Goal: Task Accomplishment & Management: Manage account settings

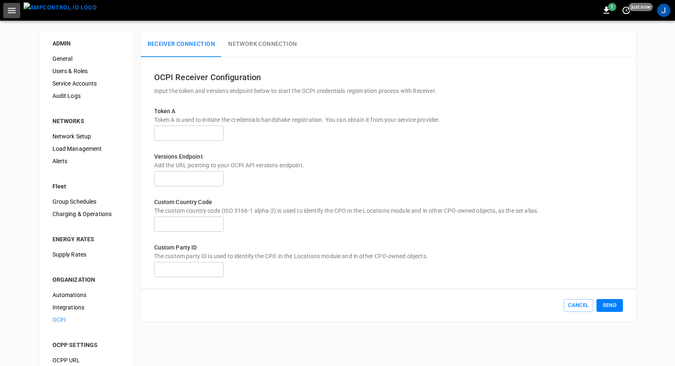
click at [11, 12] on icon "button" at bounding box center [12, 10] width 8 height 5
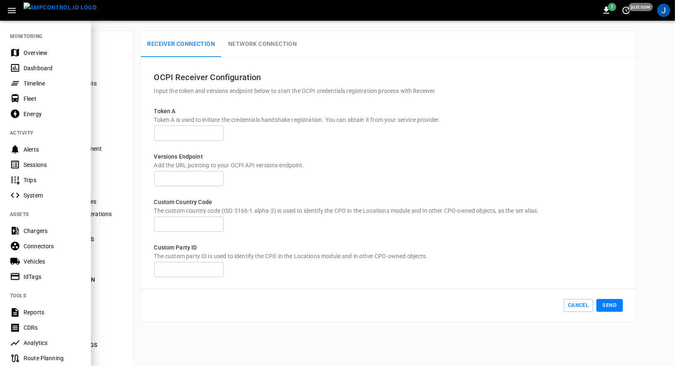
click at [29, 64] on div "Dashboard" at bounding box center [52, 68] width 57 height 8
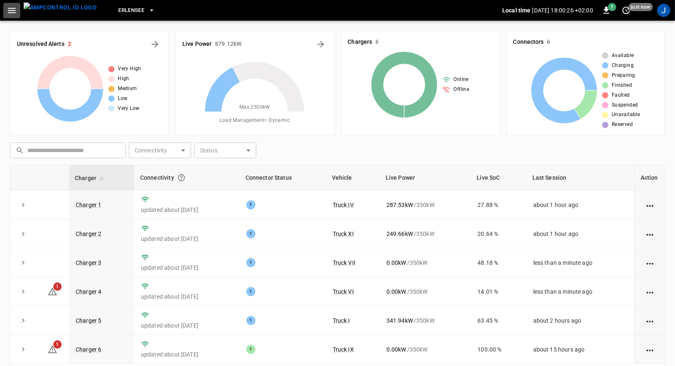
click at [12, 10] on icon "button" at bounding box center [12, 10] width 8 height 5
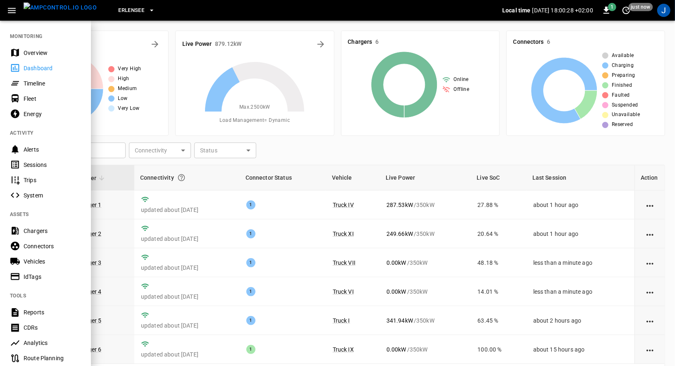
click at [28, 98] on div "Fleet" at bounding box center [52, 99] width 57 height 8
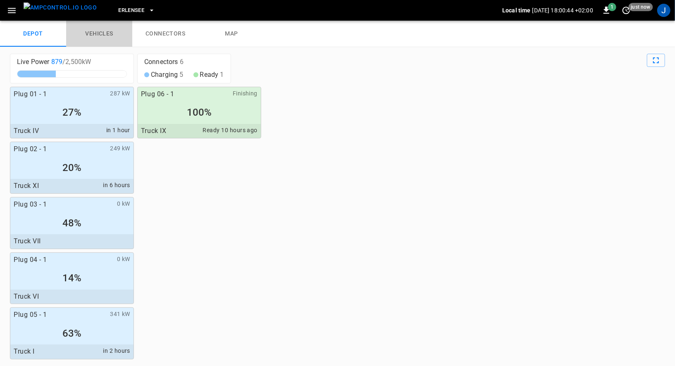
click at [93, 29] on link "vehicles" at bounding box center [99, 34] width 66 height 26
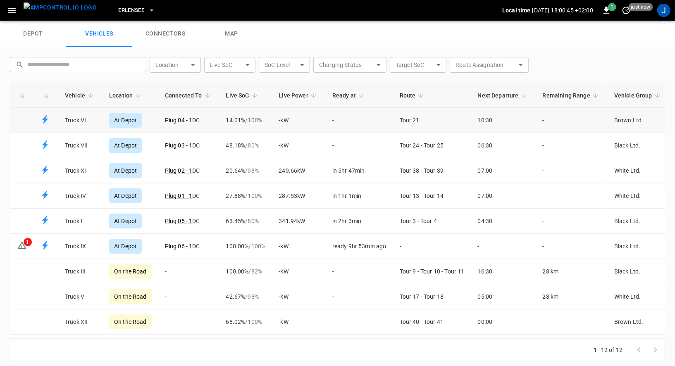
click at [350, 115] on td "-" at bounding box center [359, 120] width 67 height 25
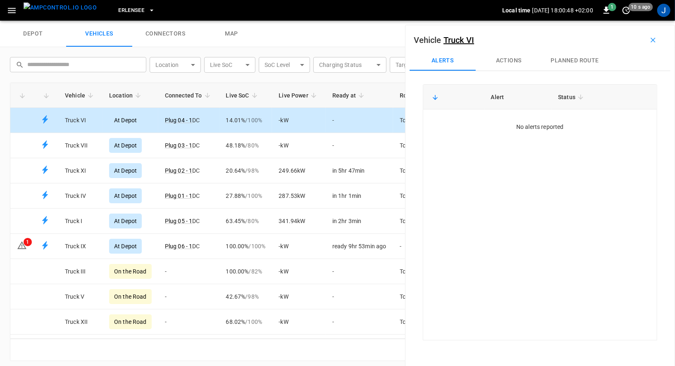
drag, startPoint x: 652, startPoint y: 42, endPoint x: 554, endPoint y: 48, distance: 98.1
click at [554, 48] on div "Vehicle Truck VI" at bounding box center [540, 39] width 261 height 21
click at [514, 60] on button "Actions" at bounding box center [509, 61] width 66 height 20
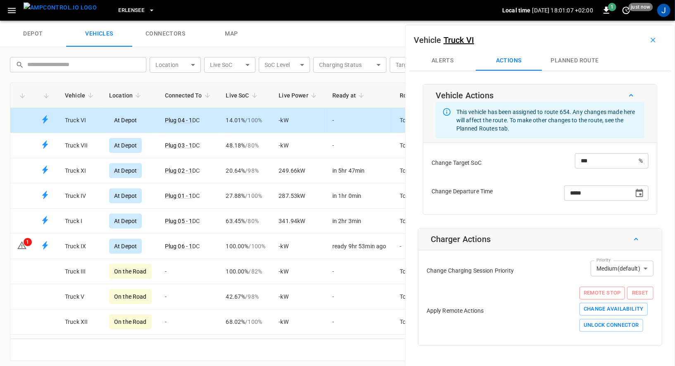
click at [655, 36] on icon "button" at bounding box center [653, 40] width 8 height 8
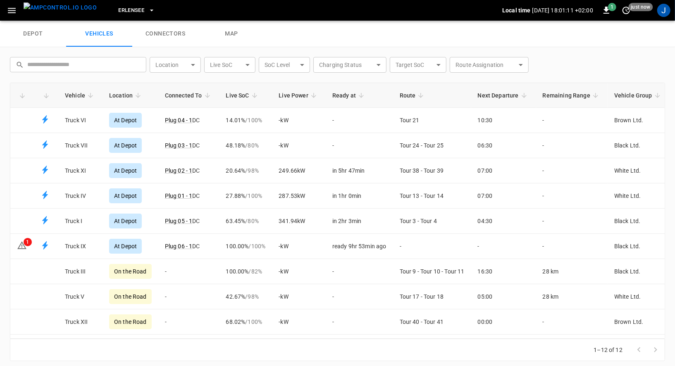
click at [10, 9] on icon "button" at bounding box center [12, 10] width 10 height 10
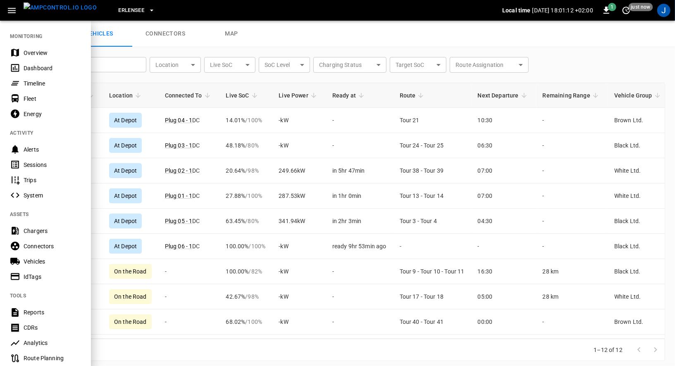
click at [33, 72] on div "Dashboard" at bounding box center [52, 68] width 57 height 8
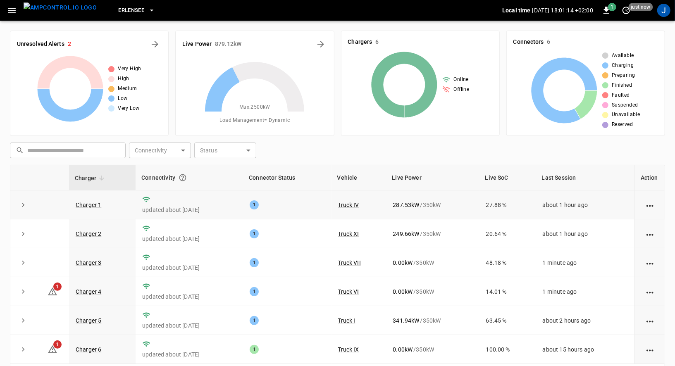
click at [650, 205] on icon "action cell options" at bounding box center [649, 206] width 7 height 2
click at [11, 10] on div at bounding box center [337, 183] width 675 height 366
click at [11, 10] on icon "button" at bounding box center [12, 10] width 8 height 5
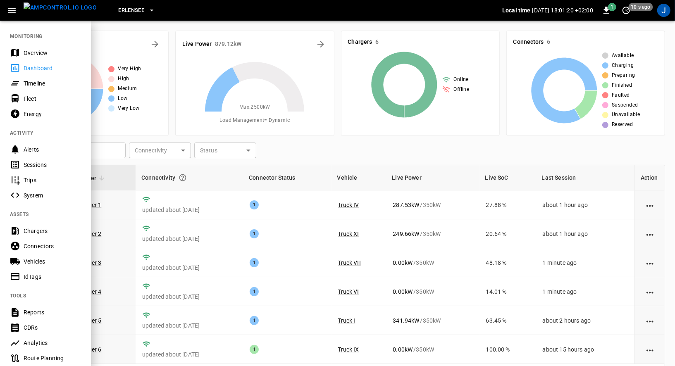
click at [29, 92] on div "Fleet" at bounding box center [45, 98] width 91 height 15
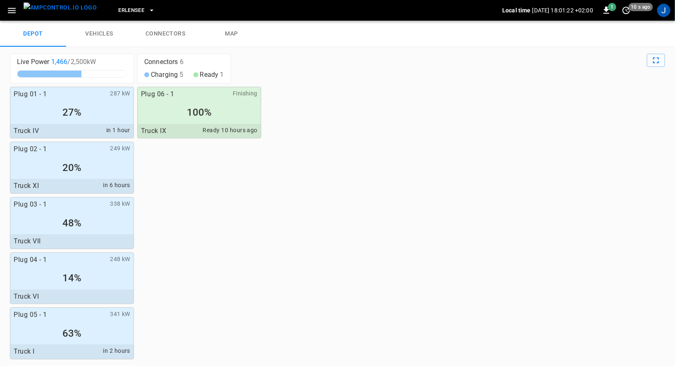
click at [92, 37] on link "vehicles" at bounding box center [99, 34] width 66 height 26
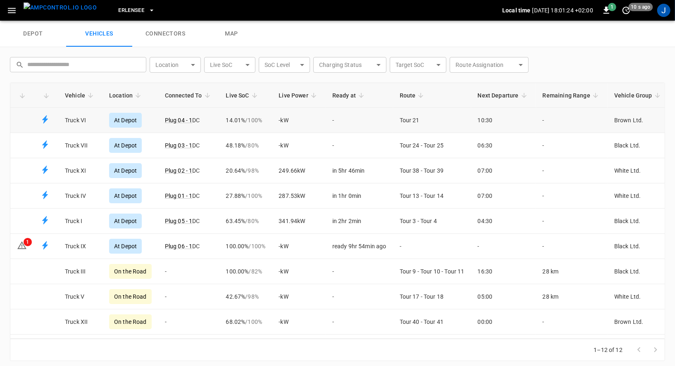
click at [351, 116] on td "-" at bounding box center [359, 120] width 67 height 25
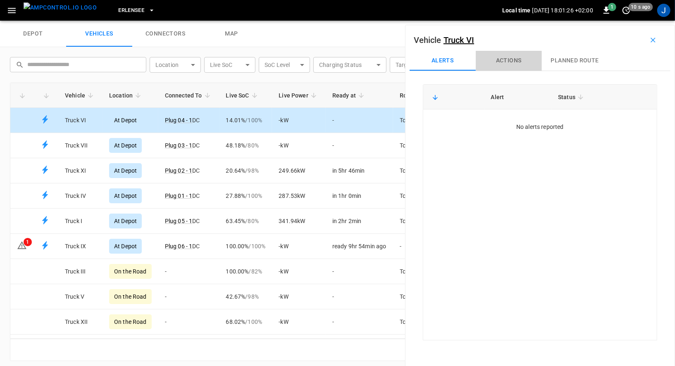
click at [510, 55] on button "Actions" at bounding box center [509, 61] width 66 height 20
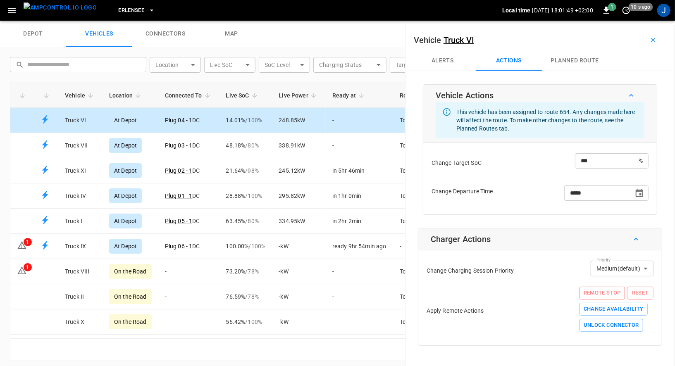
click at [568, 60] on button "planned route" at bounding box center [575, 61] width 66 height 20
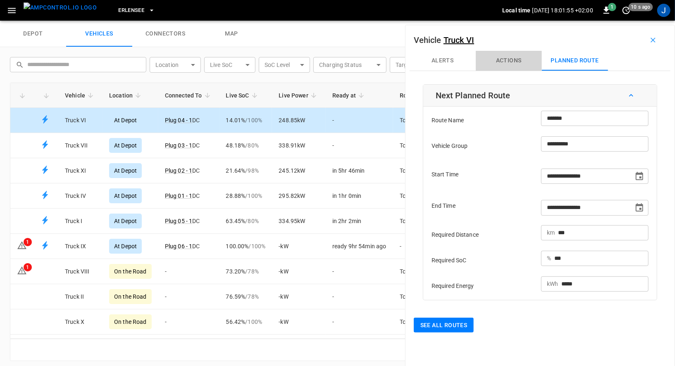
click at [506, 68] on button "Actions" at bounding box center [509, 61] width 66 height 20
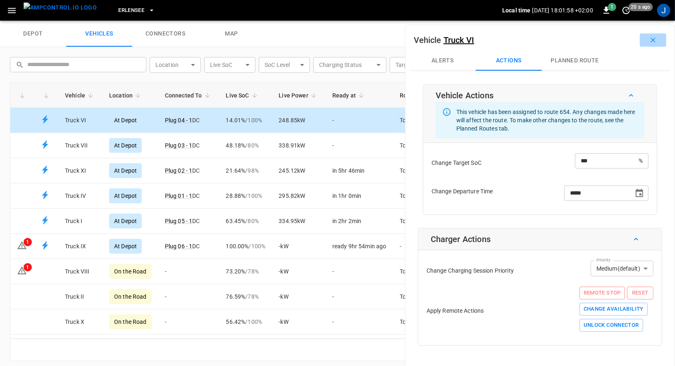
click at [650, 40] on icon "button" at bounding box center [653, 40] width 8 height 8
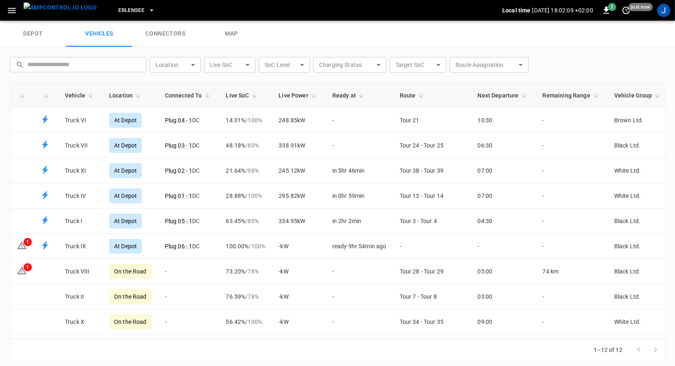
click at [179, 33] on link "connectors" at bounding box center [165, 34] width 66 height 26
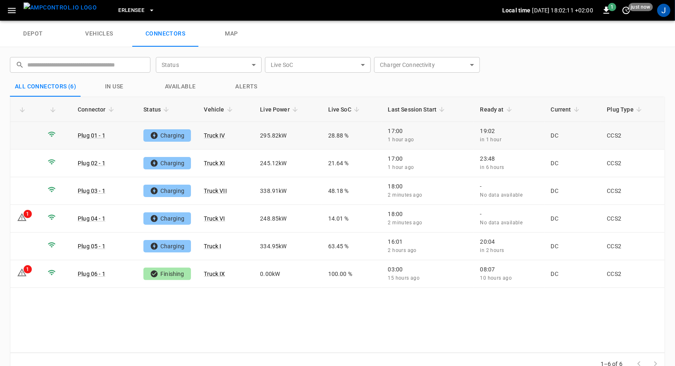
click at [439, 127] on p "17:00" at bounding box center [427, 131] width 79 height 8
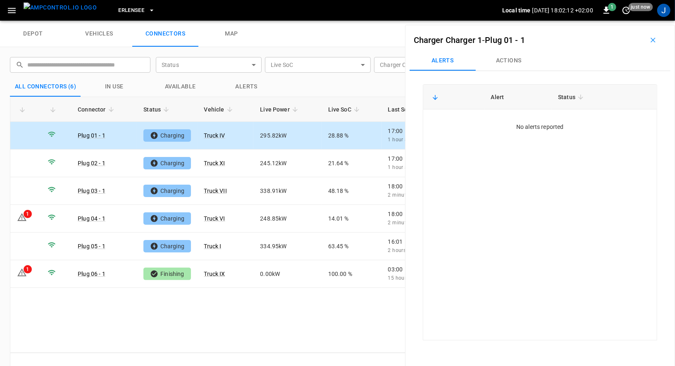
click at [503, 61] on button "Actions" at bounding box center [509, 61] width 66 height 20
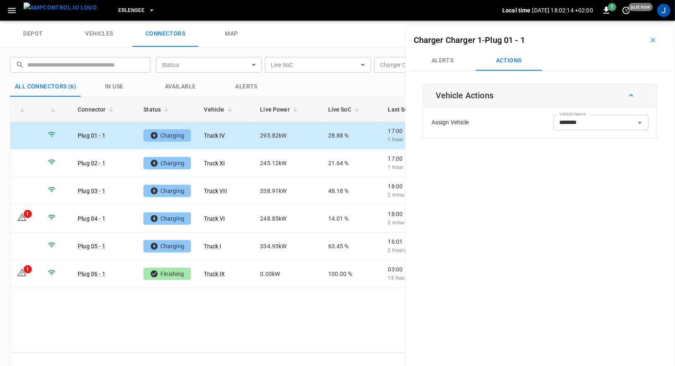
click at [651, 40] on icon "button" at bounding box center [653, 40] width 8 height 8
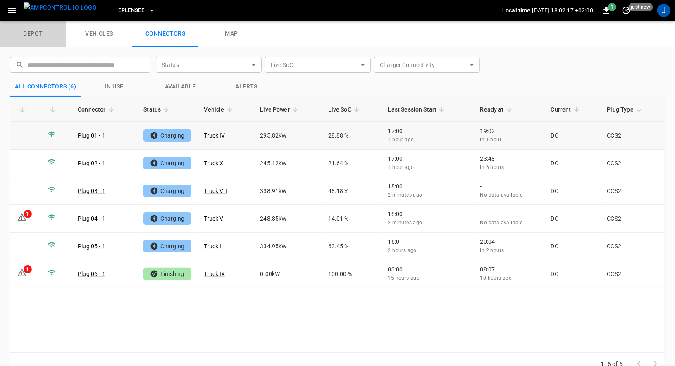
click at [31, 33] on link "depot" at bounding box center [33, 34] width 66 height 26
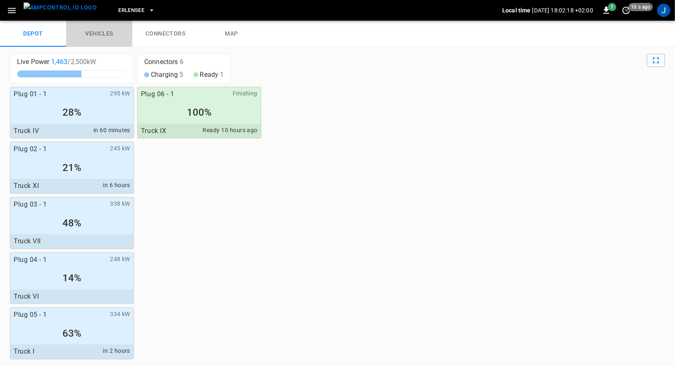
click at [99, 38] on link "vehicles" at bounding box center [99, 34] width 66 height 26
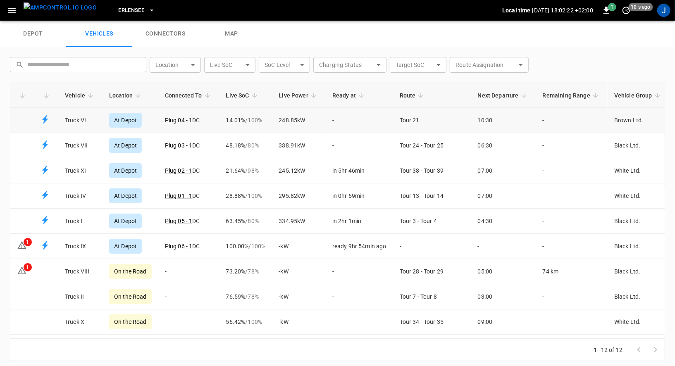
click at [386, 119] on td "-" at bounding box center [359, 120] width 67 height 25
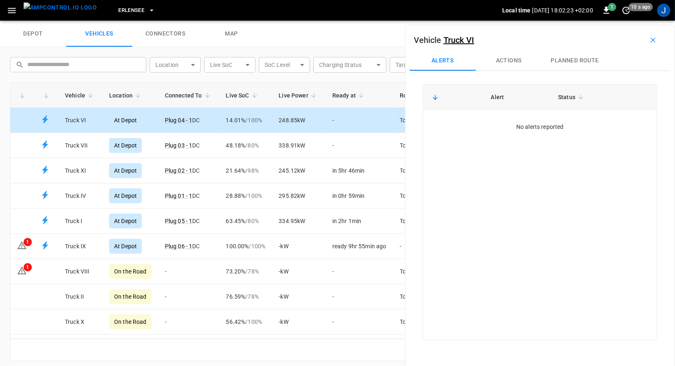
click at [496, 61] on button "Actions" at bounding box center [509, 61] width 66 height 20
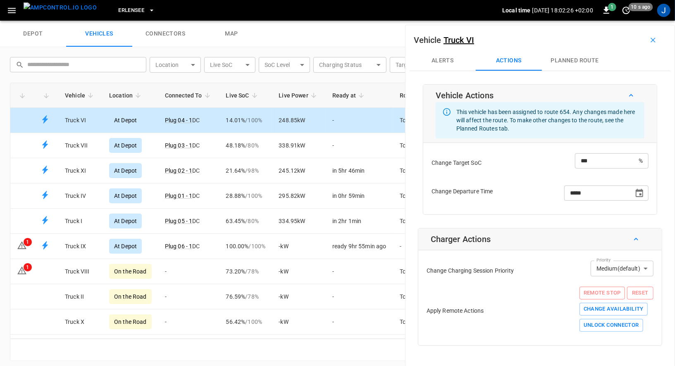
click at [660, 35] on button "button" at bounding box center [653, 39] width 26 height 13
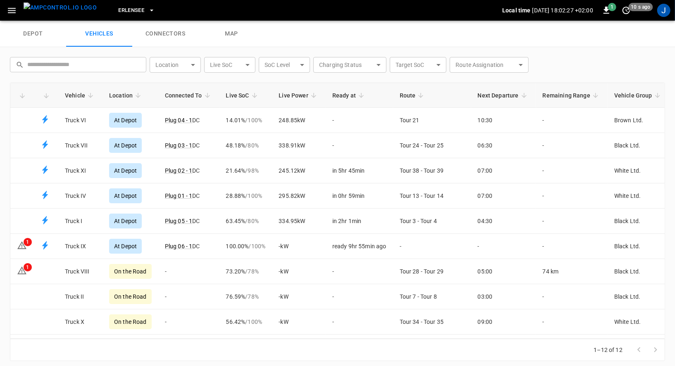
click at [21, 26] on link "depot" at bounding box center [33, 34] width 66 height 26
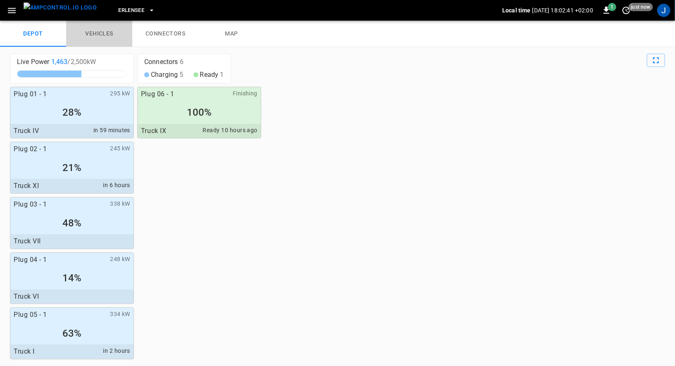
click at [103, 31] on link "vehicles" at bounding box center [99, 34] width 66 height 26
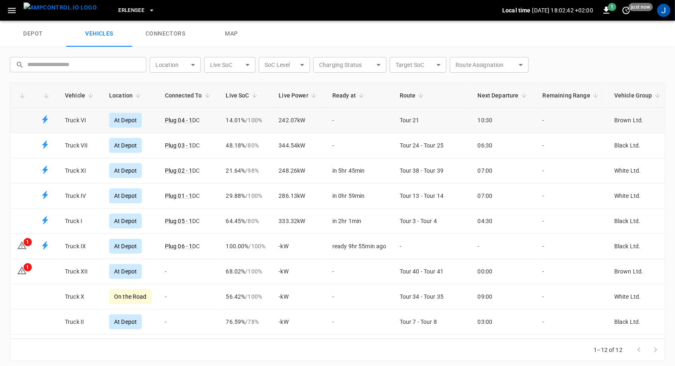
click at [377, 108] on td "-" at bounding box center [359, 120] width 67 height 25
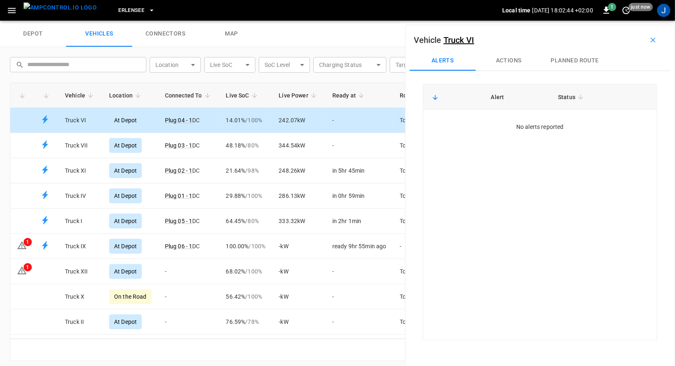
click at [518, 62] on button "Actions" at bounding box center [509, 61] width 66 height 20
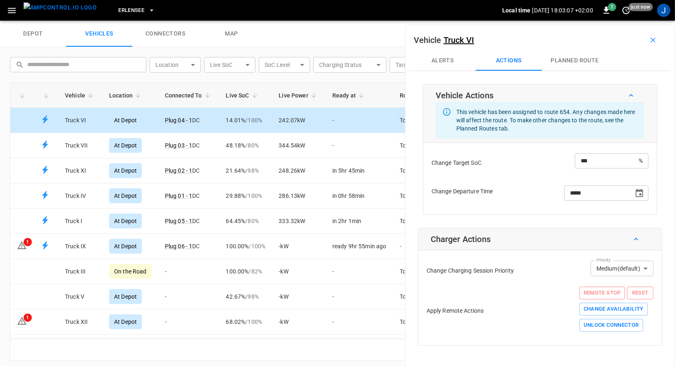
click at [25, 33] on link "depot" at bounding box center [33, 34] width 66 height 26
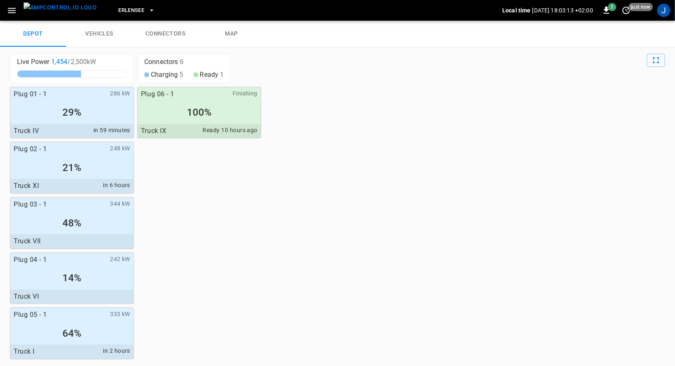
click at [118, 110] on div "29%" at bounding box center [71, 113] width 123 height 16
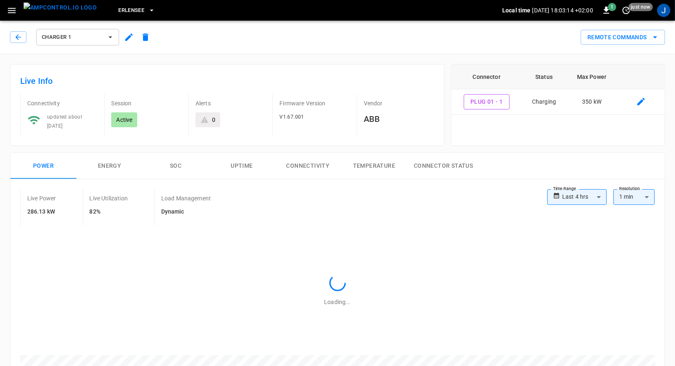
type input "**********"
click at [638, 38] on button "Remote Commands" at bounding box center [623, 37] width 84 height 15
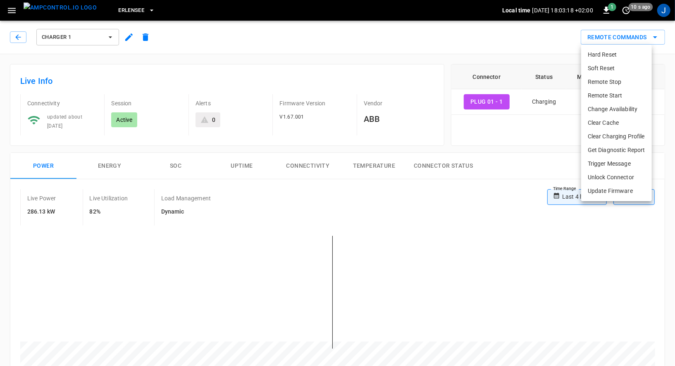
click at [434, 52] on div at bounding box center [337, 183] width 675 height 366
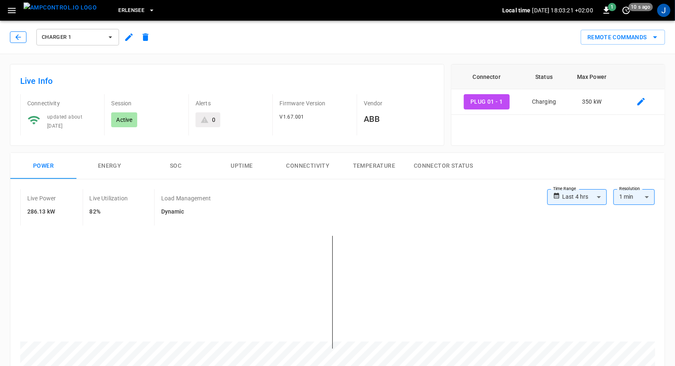
click at [14, 35] on icon "button" at bounding box center [18, 37] width 8 height 8
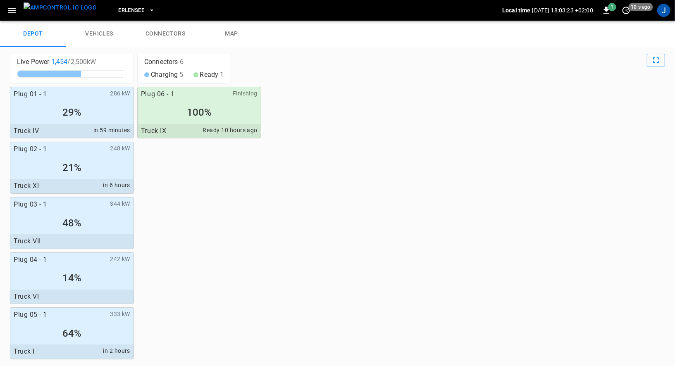
click at [205, 178] on div "Plug 01 - 1 286 kW 29% Truck IV in 59 minutes Plug 02 - 1 248 kW 21% Truck XI i…" at bounding box center [337, 223] width 655 height 273
click at [15, 13] on icon "button" at bounding box center [12, 10] width 10 height 10
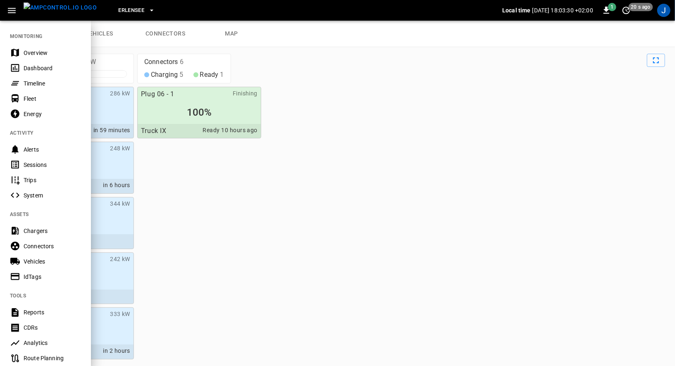
click at [37, 64] on div "Dashboard" at bounding box center [52, 68] width 57 height 8
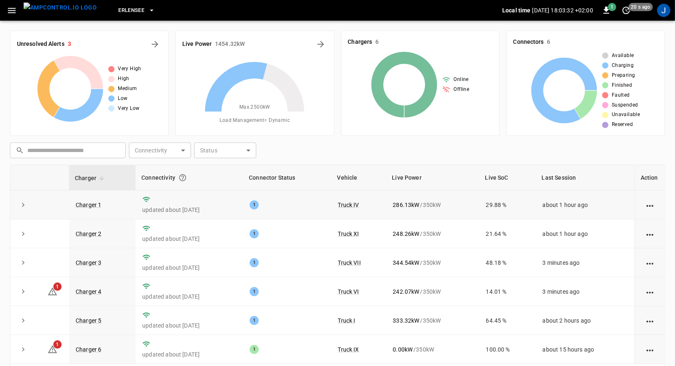
click at [661, 203] on td at bounding box center [649, 205] width 30 height 29
click at [656, 203] on div at bounding box center [650, 205] width 17 height 8
click at [651, 204] on icon "action cell options" at bounding box center [650, 206] width 10 height 10
click at [521, 135] on div at bounding box center [337, 183] width 675 height 366
click at [8, 13] on icon "button" at bounding box center [12, 10] width 10 height 10
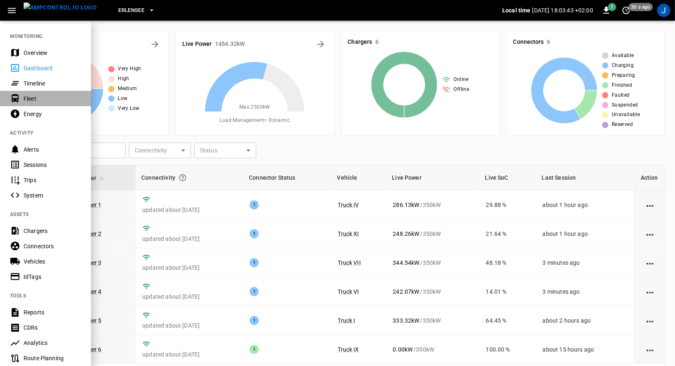
click at [46, 98] on div "Fleet" at bounding box center [52, 99] width 57 height 8
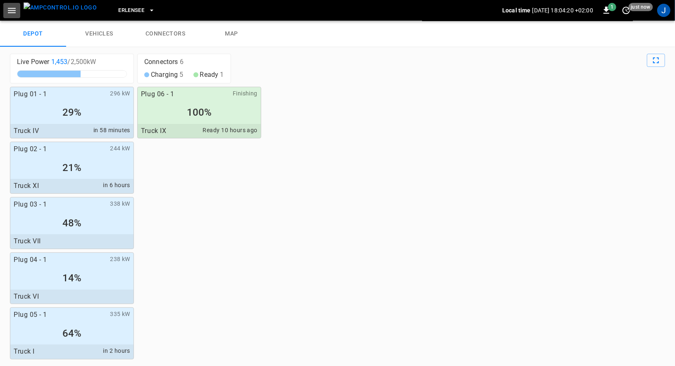
click at [10, 5] on icon "button" at bounding box center [12, 10] width 10 height 10
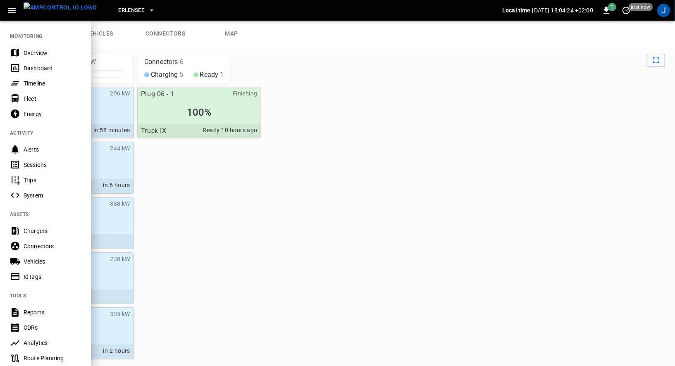
click at [234, 177] on div at bounding box center [337, 183] width 675 height 366
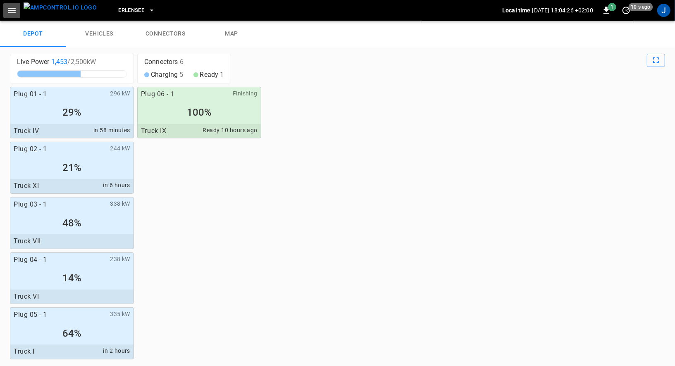
click at [15, 7] on icon "button" at bounding box center [12, 10] width 10 height 10
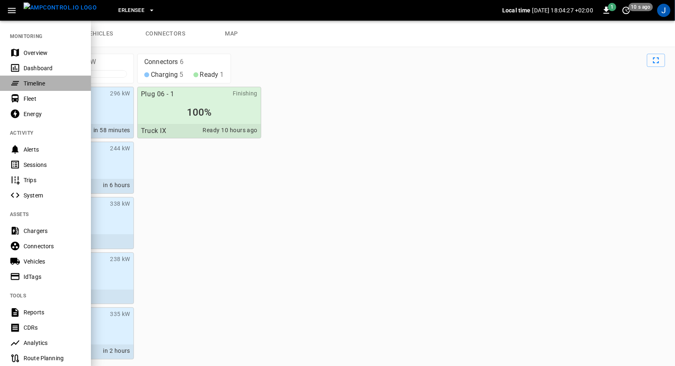
click at [41, 79] on div "Timeline" at bounding box center [52, 83] width 57 height 8
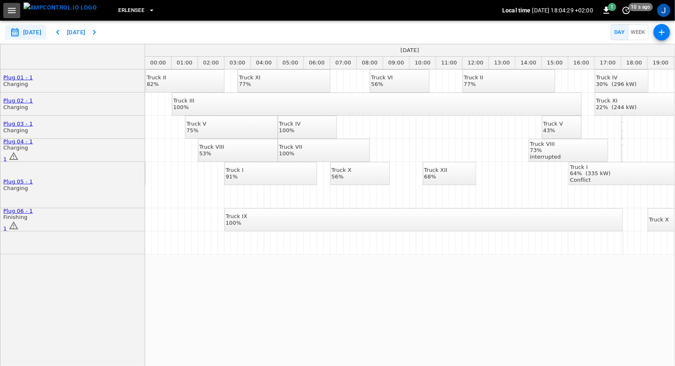
click at [7, 5] on icon "button" at bounding box center [12, 10] width 10 height 10
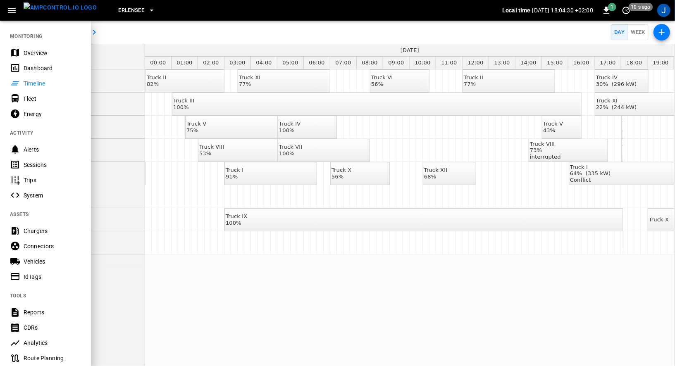
click at [34, 66] on div "Dashboard" at bounding box center [52, 68] width 57 height 8
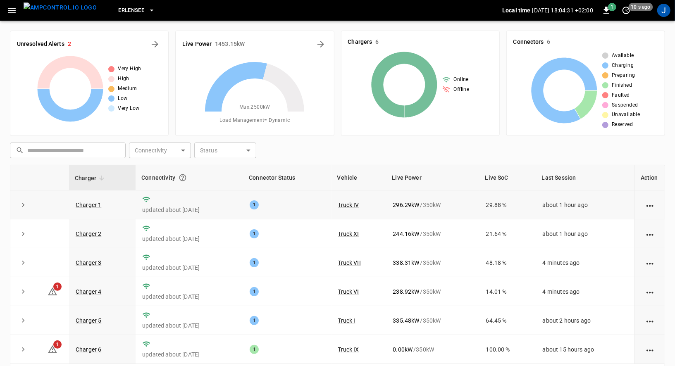
click at [649, 206] on icon "action cell options" at bounding box center [650, 206] width 10 height 10
click at [558, 148] on div at bounding box center [337, 183] width 675 height 366
click at [662, 11] on div "J" at bounding box center [663, 10] width 13 height 13
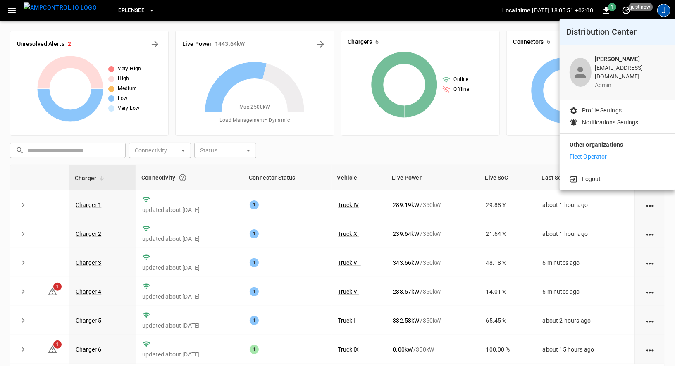
click at [458, 160] on div at bounding box center [337, 183] width 675 height 366
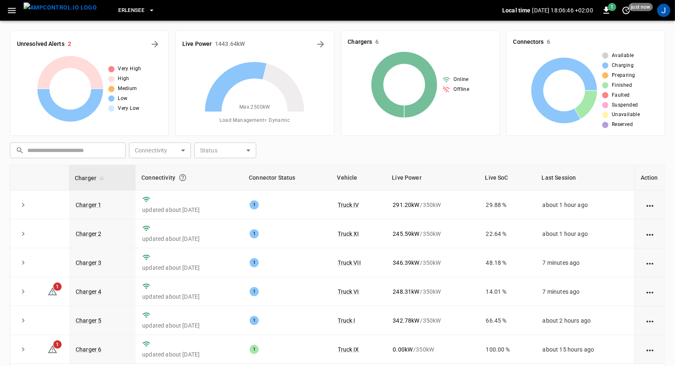
click at [125, 13] on span "Erlensee" at bounding box center [131, 11] width 26 height 10
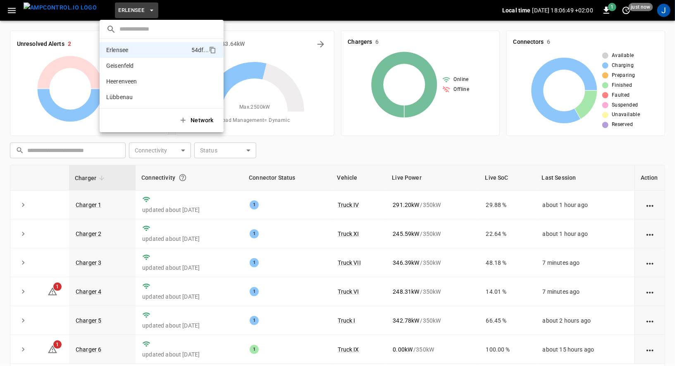
click at [668, 8] on div at bounding box center [337, 183] width 675 height 366
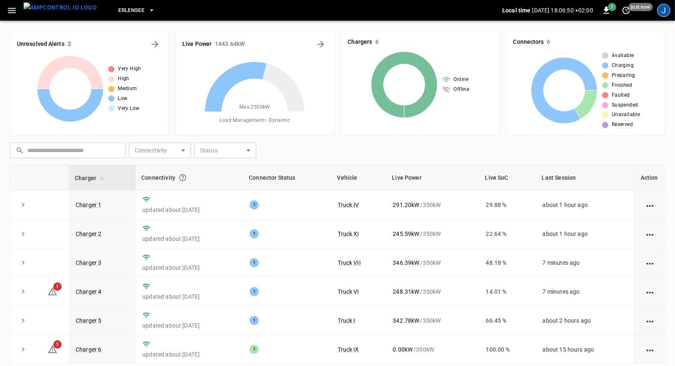
click at [668, 14] on div "J" at bounding box center [663, 10] width 13 height 13
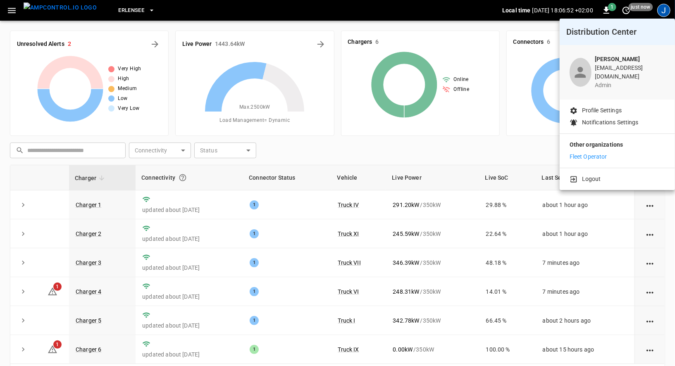
click at [605, 155] on p "Fleet Operator" at bounding box center [589, 157] width 38 height 9
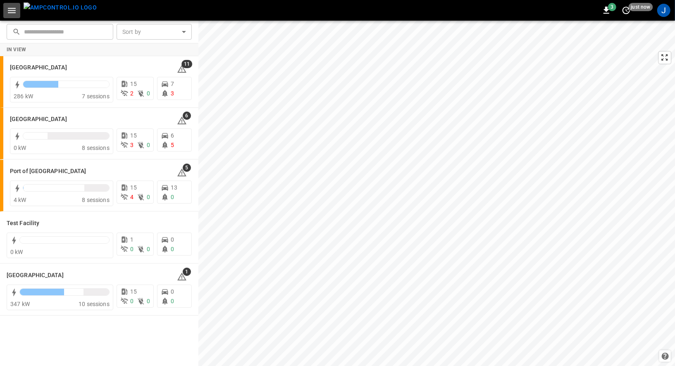
click at [9, 10] on icon "button" at bounding box center [12, 10] width 10 height 10
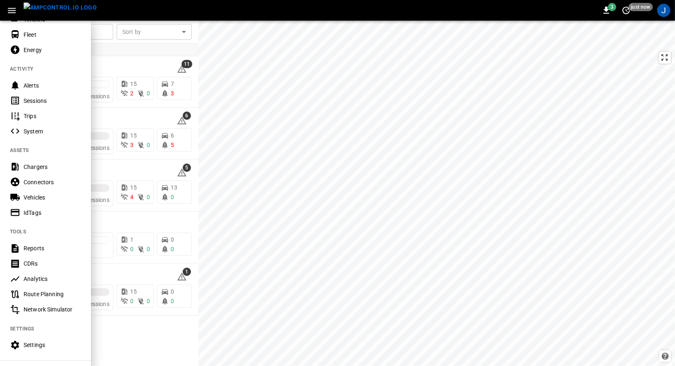
scroll to position [121, 0]
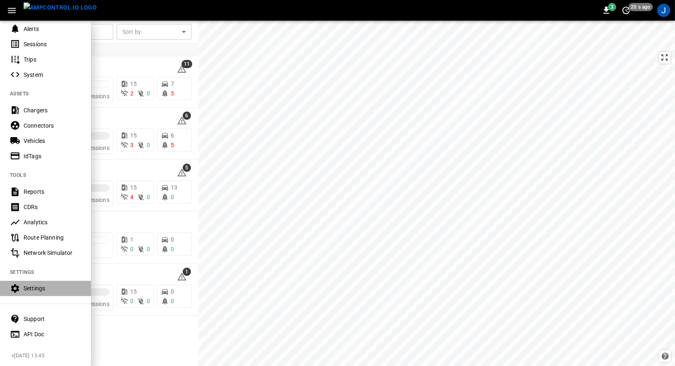
click at [45, 292] on div "Settings" at bounding box center [52, 288] width 57 height 8
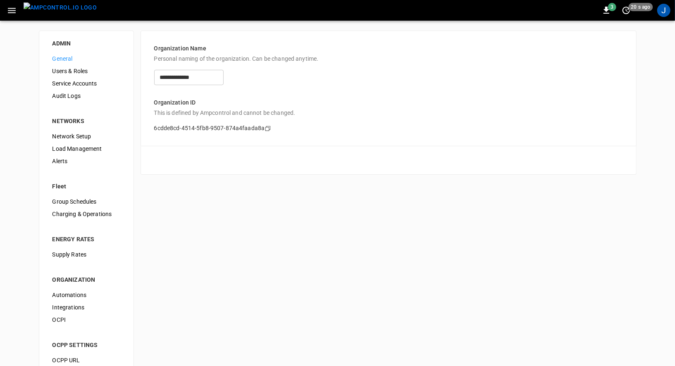
scroll to position [29, 0]
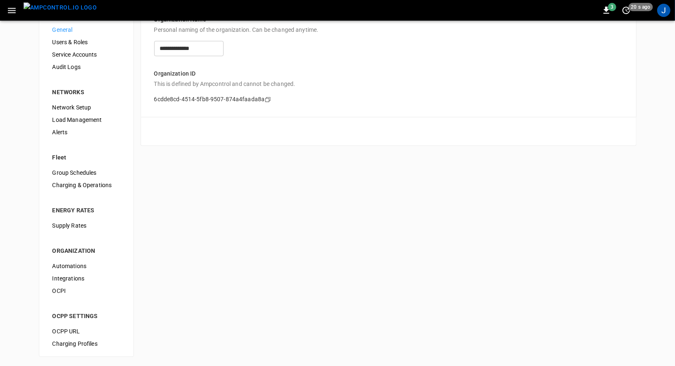
click at [11, 167] on div "**********" at bounding box center [337, 179] width 675 height 375
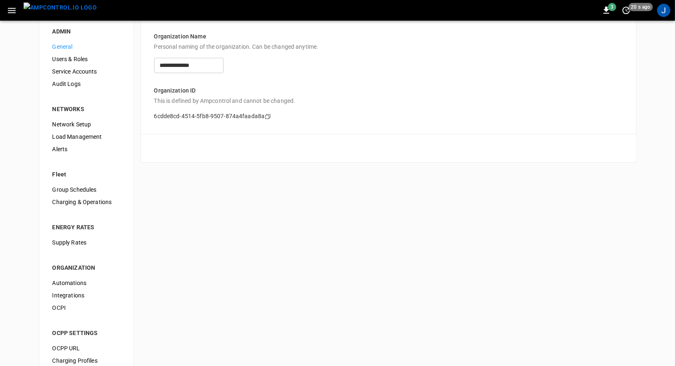
scroll to position [0, 0]
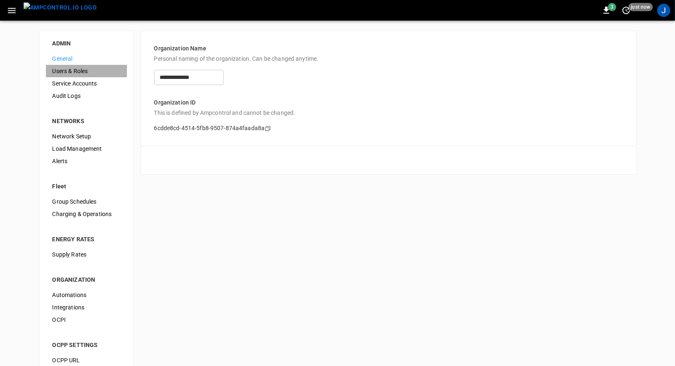
click at [76, 73] on span "Users & Roles" at bounding box center [86, 71] width 68 height 9
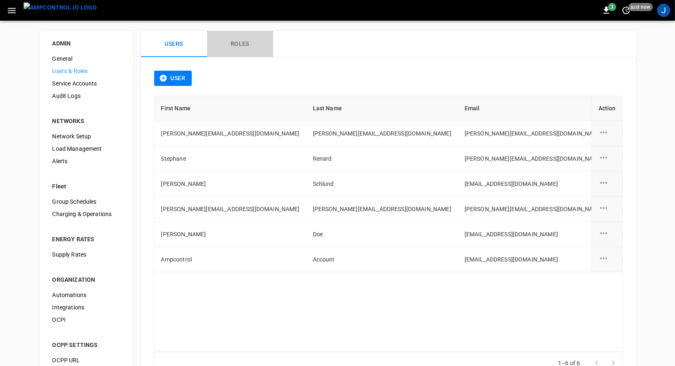
click at [232, 44] on button "Roles" at bounding box center [240, 44] width 66 height 26
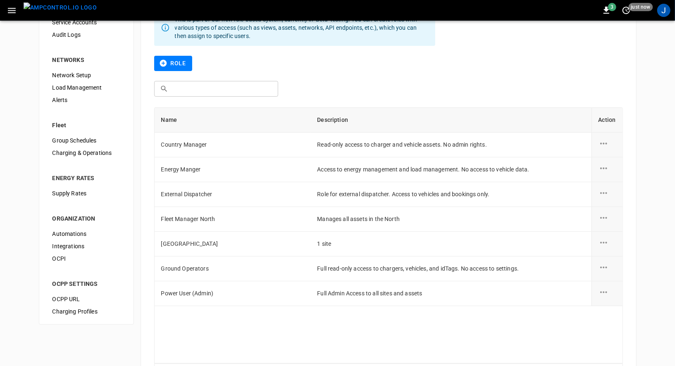
scroll to position [45, 0]
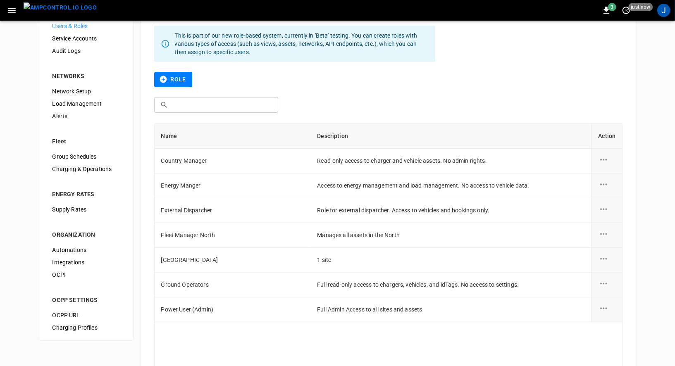
click at [167, 73] on button "Role" at bounding box center [173, 79] width 38 height 15
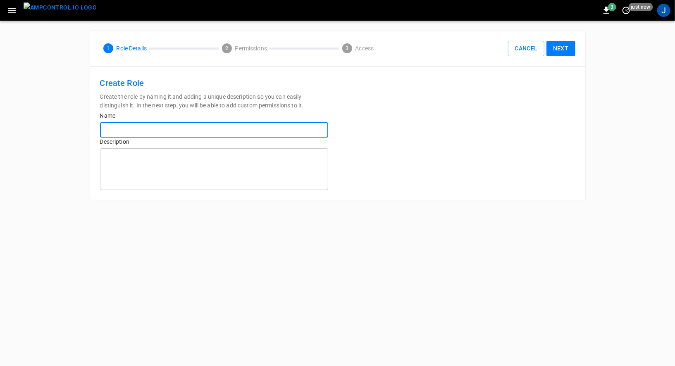
click at [150, 124] on input "text" at bounding box center [214, 129] width 228 height 15
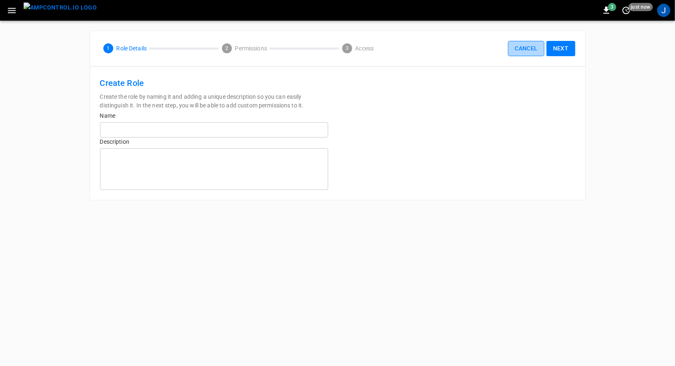
click at [515, 49] on button "Cancel" at bounding box center [526, 48] width 36 height 15
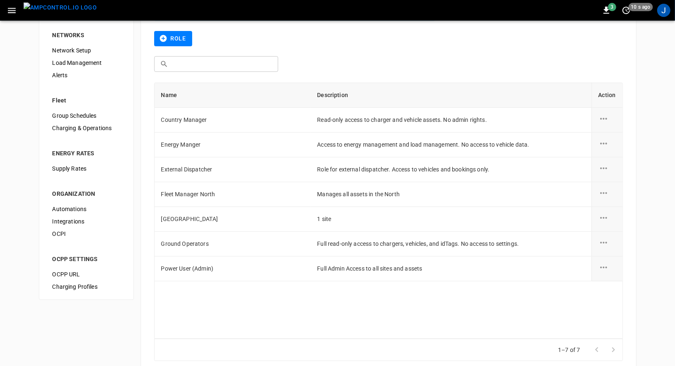
scroll to position [91, 0]
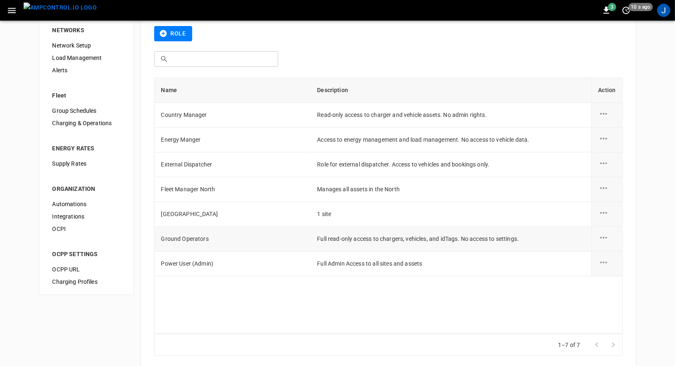
click at [603, 236] on icon "role action options" at bounding box center [604, 238] width 10 height 10
click at [607, 244] on li "Edit" at bounding box center [613, 243] width 29 height 14
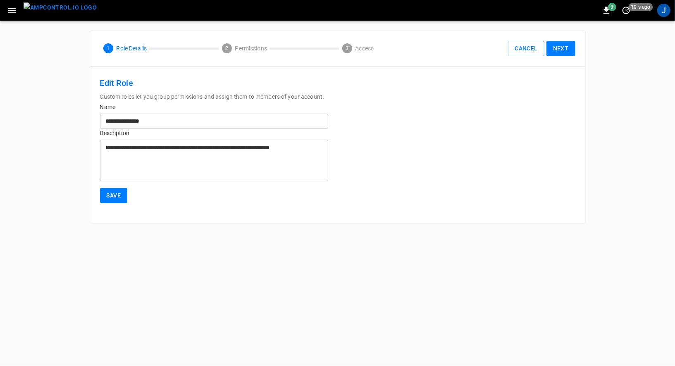
click at [561, 52] on button "Next" at bounding box center [560, 48] width 29 height 15
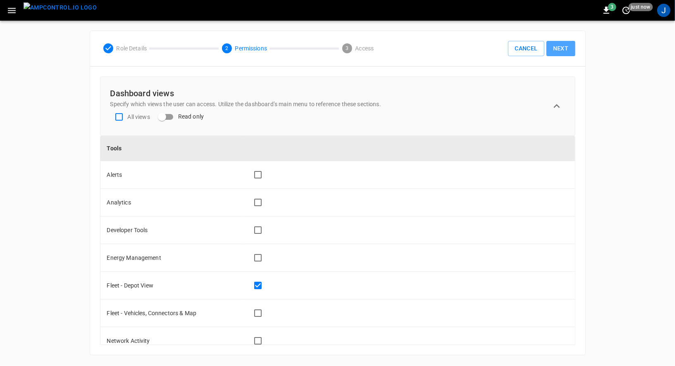
click at [566, 49] on button "Next" at bounding box center [560, 48] width 29 height 15
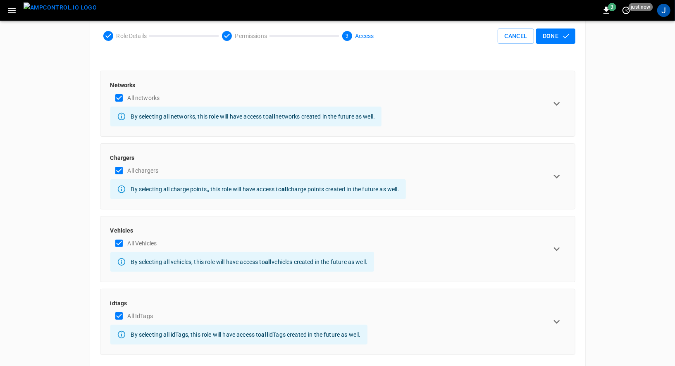
scroll to position [13, 0]
click at [562, 99] on icon "expand row" at bounding box center [557, 103] width 12 height 12
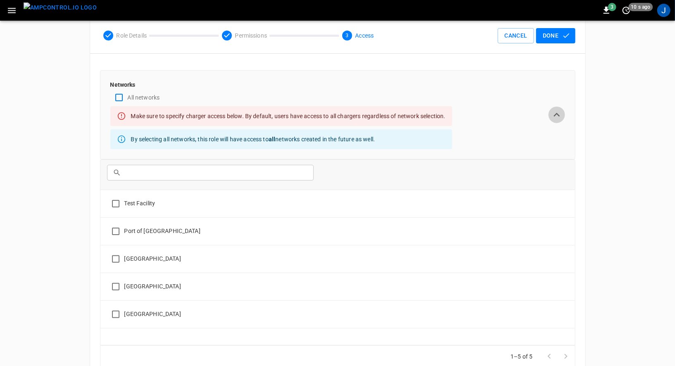
click at [553, 114] on icon "expand row" at bounding box center [557, 115] width 12 height 12
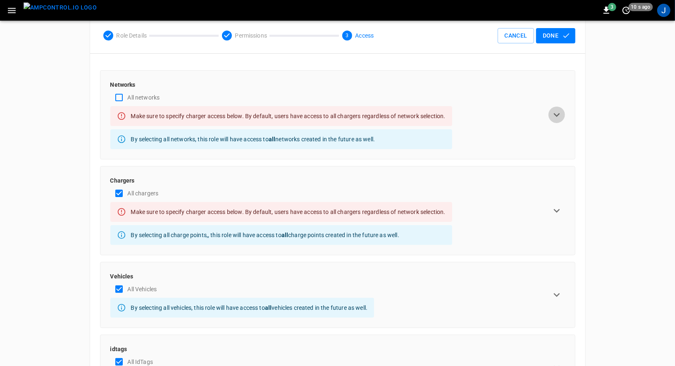
click at [560, 111] on icon "expand row" at bounding box center [557, 115] width 12 height 12
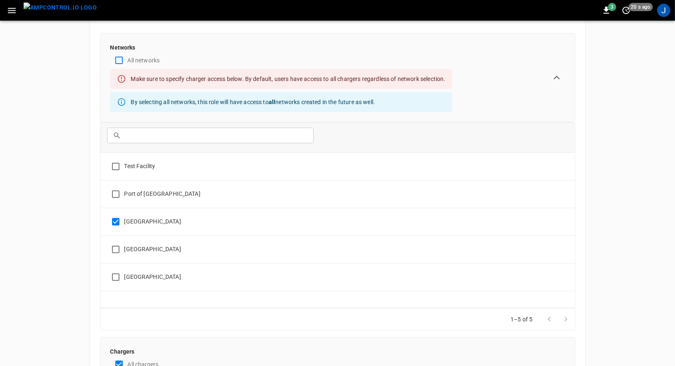
scroll to position [0, 0]
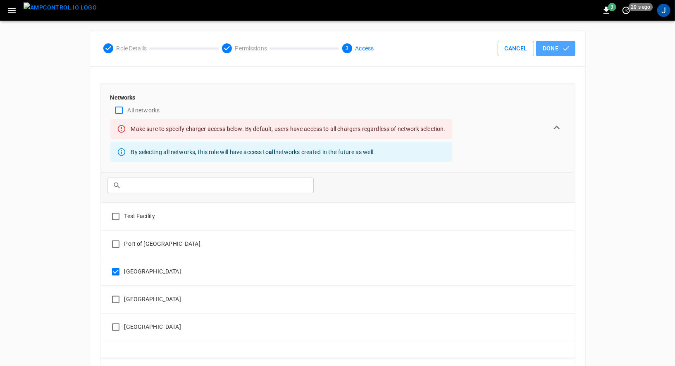
click at [560, 45] on button "Done" at bounding box center [555, 48] width 39 height 15
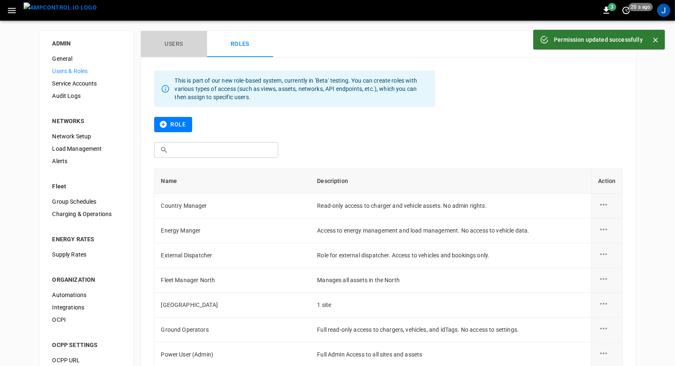
click at [171, 39] on button "Users" at bounding box center [174, 44] width 66 height 26
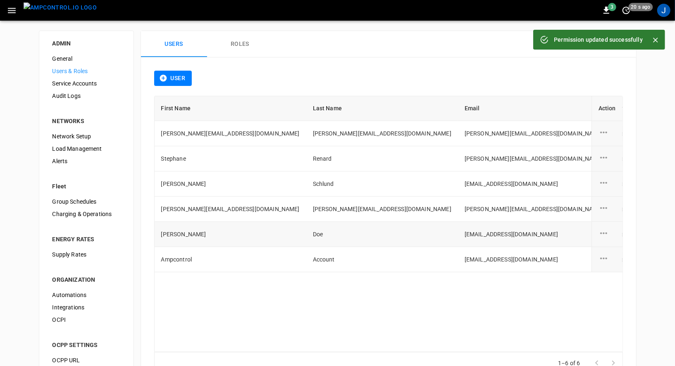
click at [308, 235] on td "Doe" at bounding box center [382, 234] width 152 height 25
click at [603, 230] on icon "user action options" at bounding box center [604, 233] width 10 height 10
click at [607, 234] on li "Edit" at bounding box center [613, 237] width 29 height 14
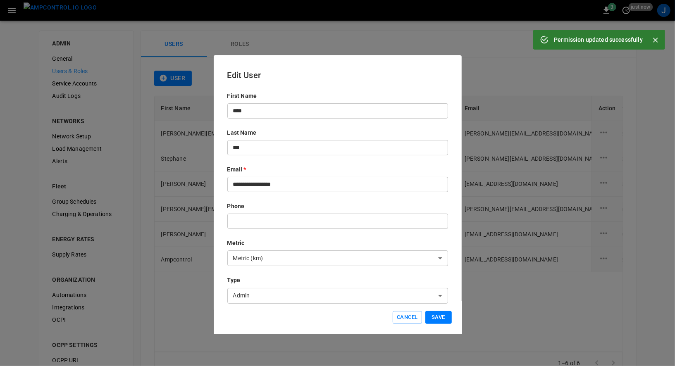
scroll to position [102, 0]
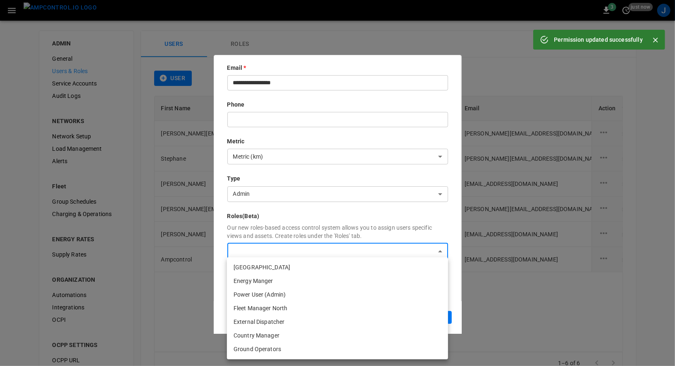
click at [370, 251] on body "Permission updated successfully 3 just now J ADMIN General Users & Roles Servic…" at bounding box center [337, 199] width 675 height 398
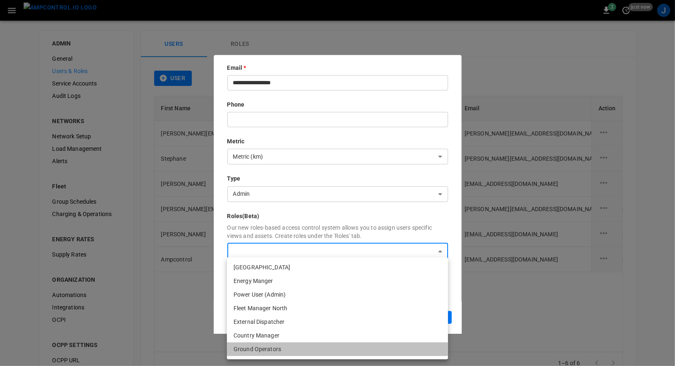
click at [321, 351] on li "Ground Operators" at bounding box center [337, 350] width 221 height 14
type input "**********"
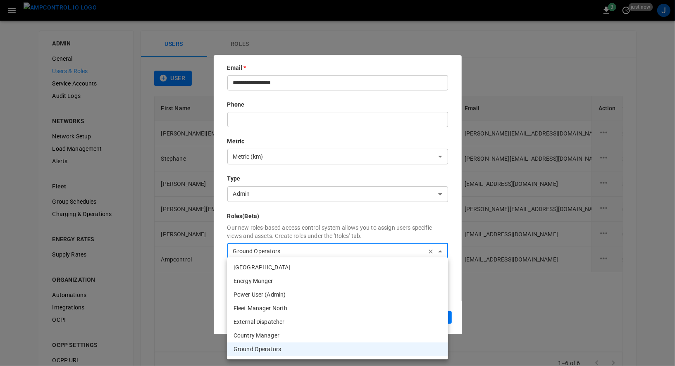
click at [446, 228] on div at bounding box center [337, 183] width 675 height 366
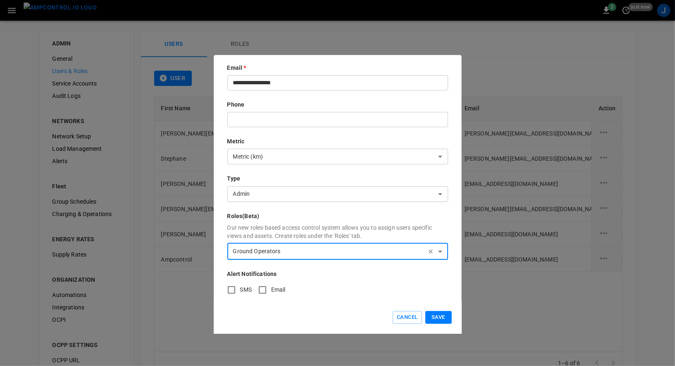
click at [440, 315] on button "Save" at bounding box center [438, 317] width 26 height 13
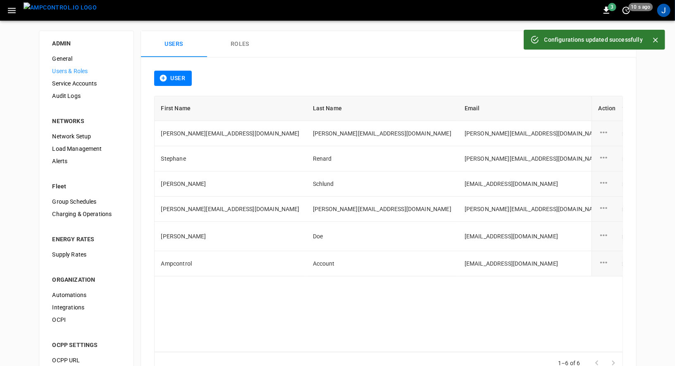
click at [20, 12] on button "menu" at bounding box center [60, 10] width 80 height 21
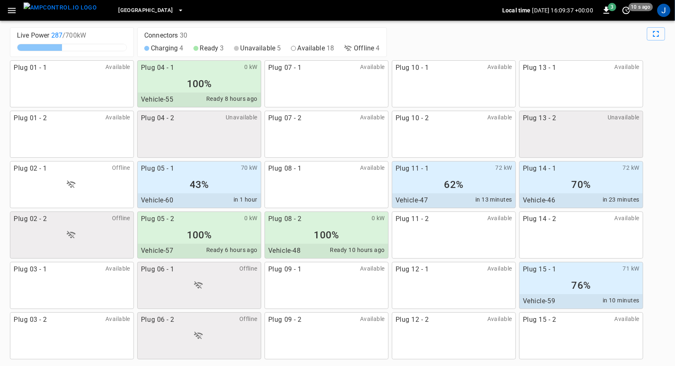
click at [13, 10] on icon "button" at bounding box center [12, 10] width 8 height 5
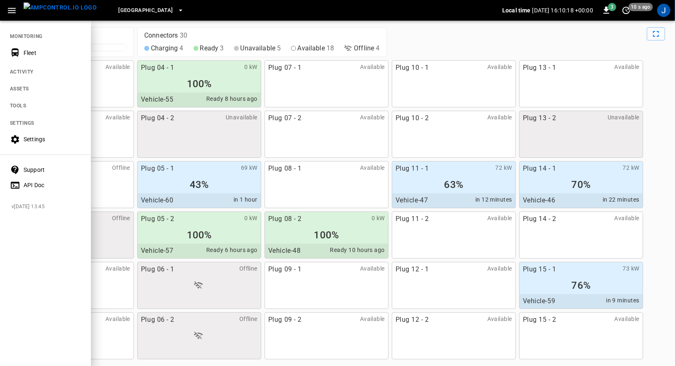
click at [9, 13] on icon "button" at bounding box center [12, 10] width 10 height 10
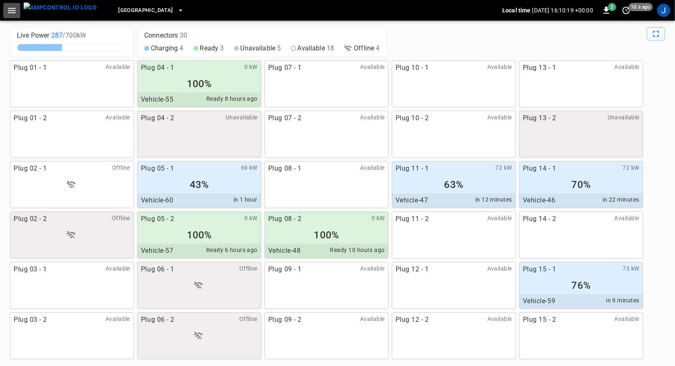
click at [9, 13] on icon "button" at bounding box center [12, 10] width 10 height 10
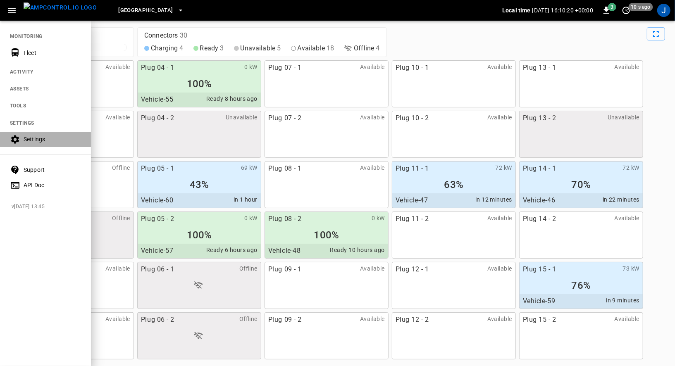
click at [34, 139] on div "Settings" at bounding box center [52, 139] width 57 height 8
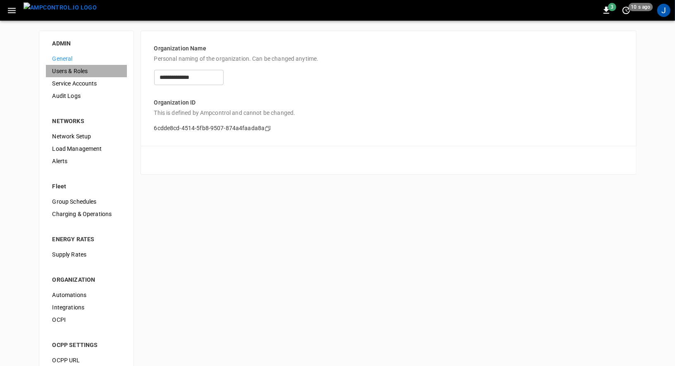
click at [78, 74] on span "Users & Roles" at bounding box center [86, 71] width 68 height 9
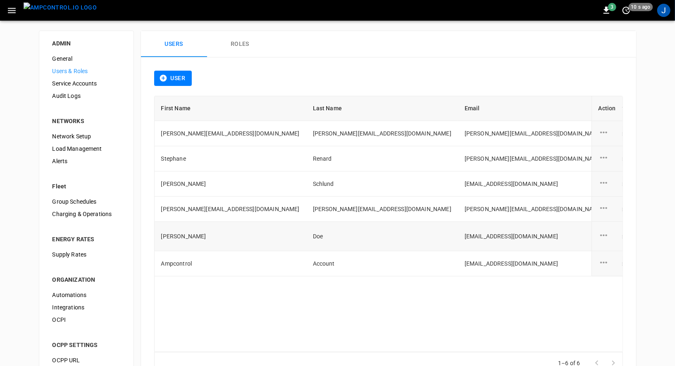
click at [607, 234] on icon "user action options" at bounding box center [603, 235] width 7 height 2
click at [605, 239] on li "Edit" at bounding box center [613, 239] width 29 height 14
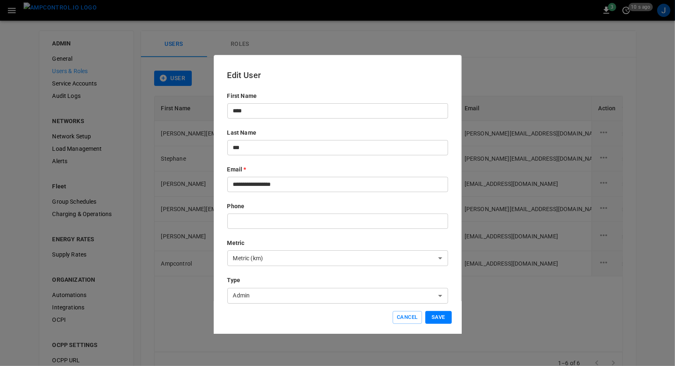
scroll to position [102, 0]
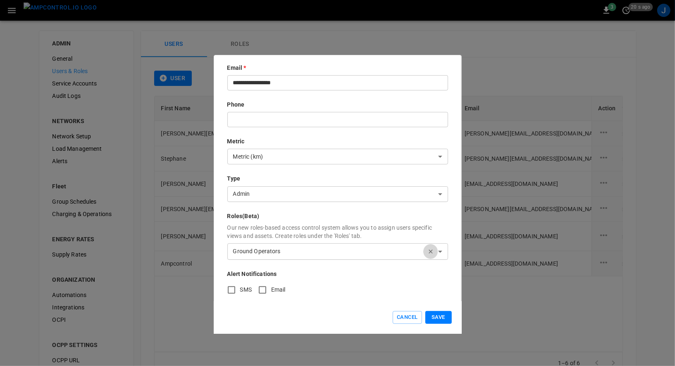
click at [431, 253] on icon "button" at bounding box center [430, 251] width 7 height 7
click at [440, 321] on button "Save" at bounding box center [438, 317] width 26 height 13
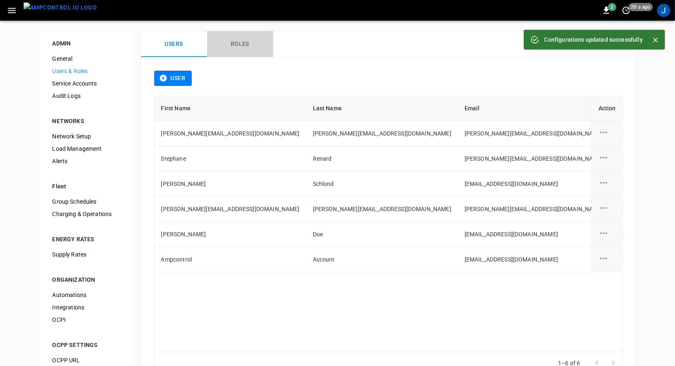
click at [242, 44] on button "Roles" at bounding box center [240, 44] width 66 height 26
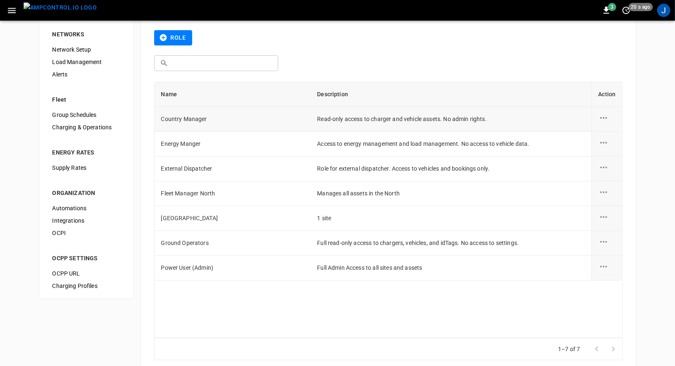
scroll to position [103, 0]
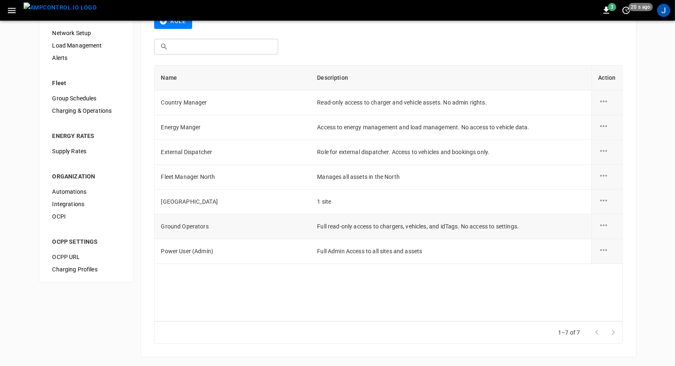
click at [603, 225] on icon "role action options" at bounding box center [603, 225] width 7 height 2
click at [603, 232] on li "Edit" at bounding box center [613, 230] width 29 height 14
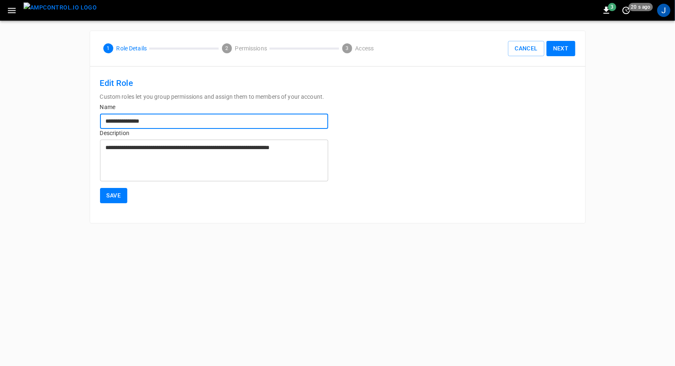
click at [162, 122] on input "**********" at bounding box center [214, 121] width 228 height 15
type input "**********"
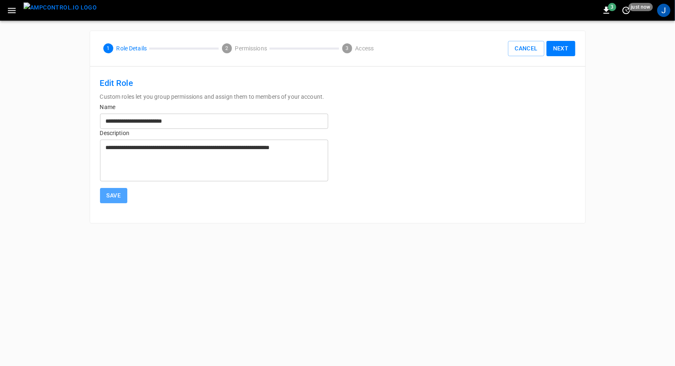
click at [107, 197] on button "Save" at bounding box center [114, 195] width 28 height 15
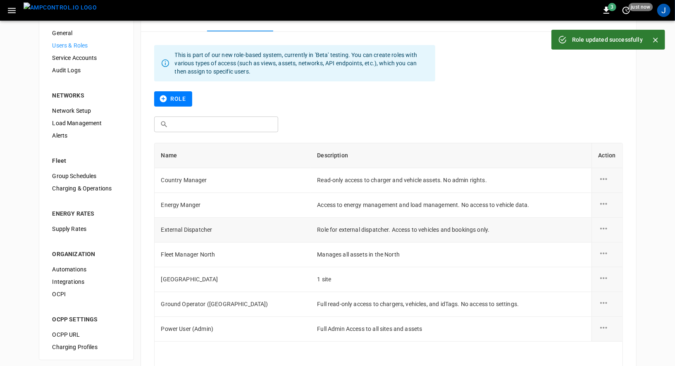
scroll to position [50, 0]
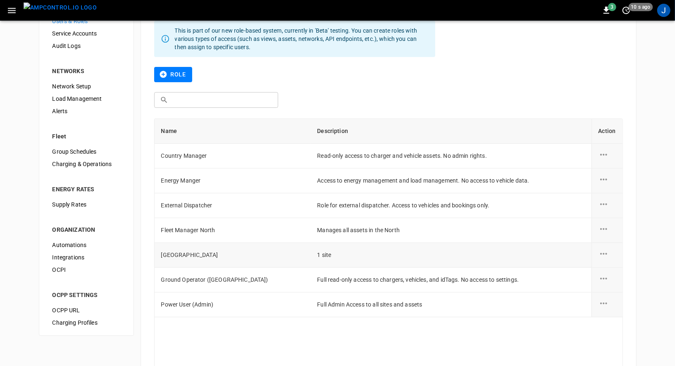
click at [605, 256] on icon "role action options" at bounding box center [604, 254] width 10 height 10
click at [607, 268] on li "Delete" at bounding box center [613, 272] width 29 height 14
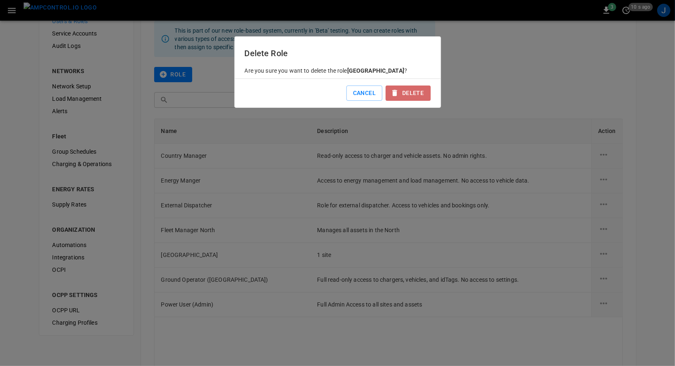
click at [417, 97] on button "Delete" at bounding box center [408, 93] width 45 height 15
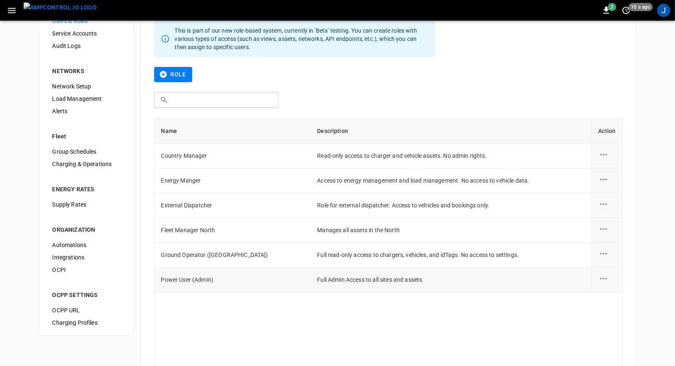
click at [605, 268] on td "roles-table" at bounding box center [607, 280] width 31 height 25
click at [605, 257] on icon "role action options" at bounding box center [604, 254] width 10 height 10
click at [606, 263] on li "Edit" at bounding box center [613, 259] width 29 height 14
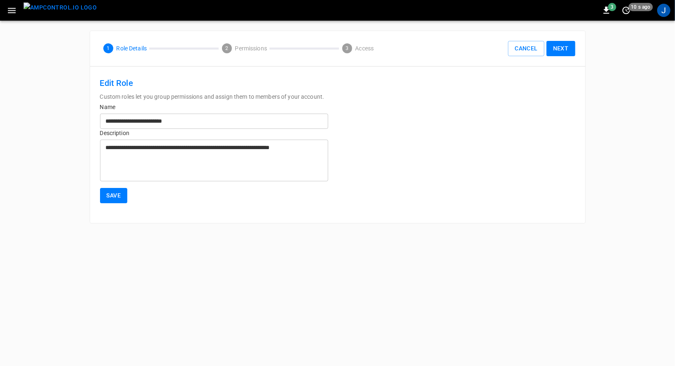
click at [102, 144] on div "**********" at bounding box center [214, 161] width 228 height 42
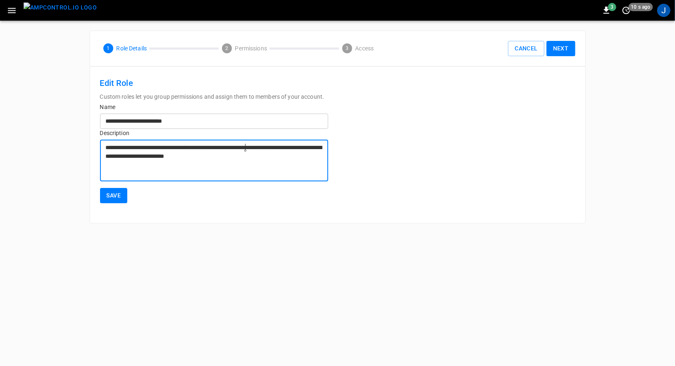
click at [251, 157] on textarea "**********" at bounding box center [214, 160] width 217 height 35
type textarea "**********"
click at [110, 196] on button "Save" at bounding box center [114, 195] width 28 height 15
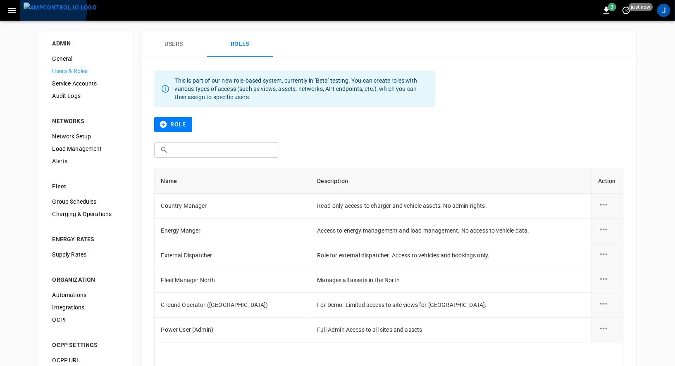
click at [45, 8] on img "menu" at bounding box center [60, 7] width 73 height 10
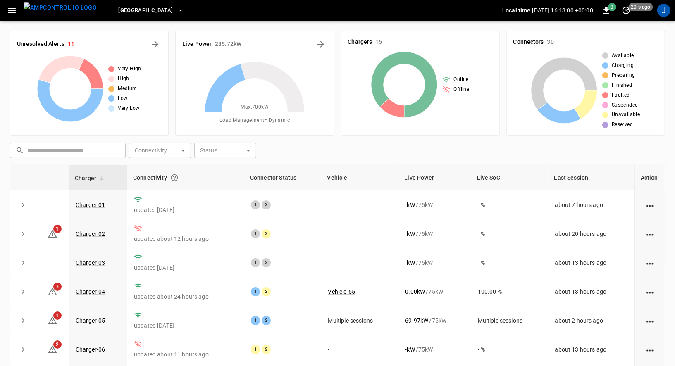
click at [11, 14] on icon "button" at bounding box center [12, 10] width 10 height 10
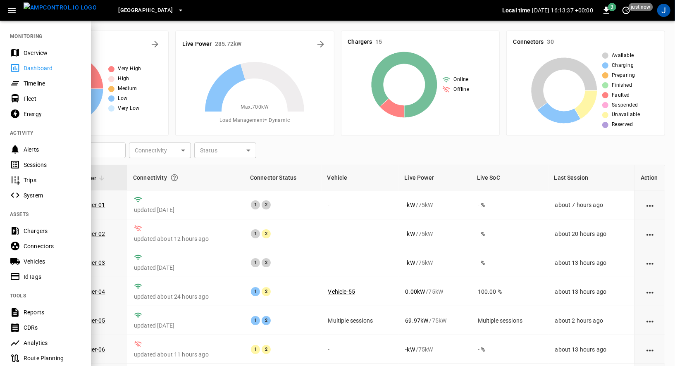
scroll to position [121, 0]
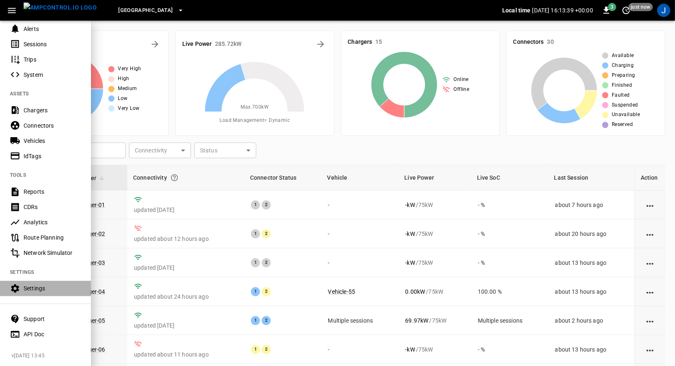
click at [32, 288] on div "Settings" at bounding box center [52, 288] width 57 height 8
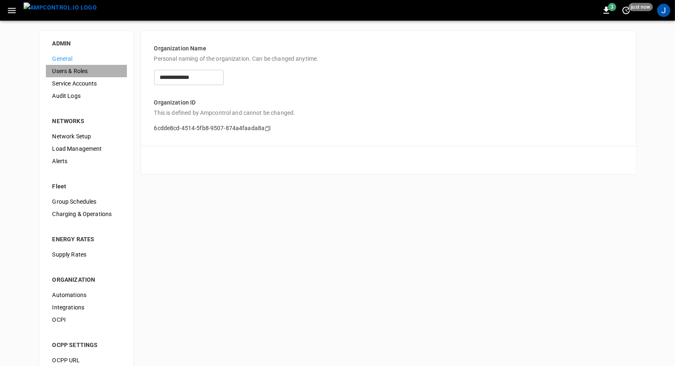
click at [91, 69] on span "Users & Roles" at bounding box center [86, 71] width 68 height 9
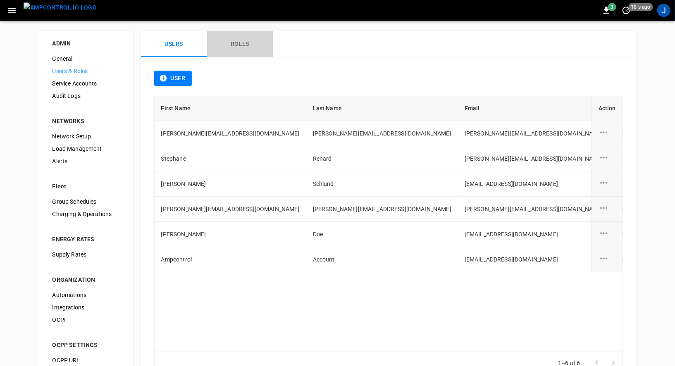
click at [241, 43] on button "Roles" at bounding box center [240, 44] width 66 height 26
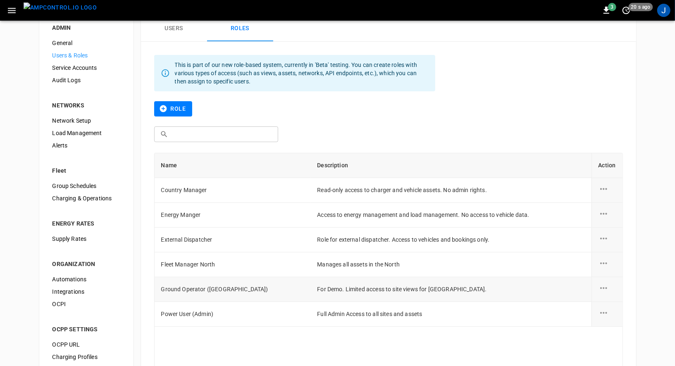
scroll to position [11, 0]
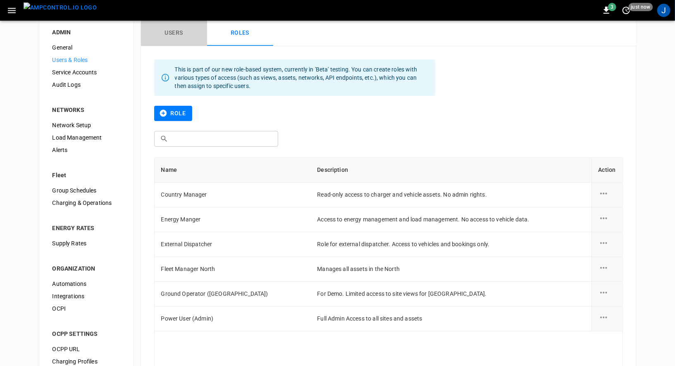
click at [181, 31] on button "Users" at bounding box center [174, 33] width 66 height 26
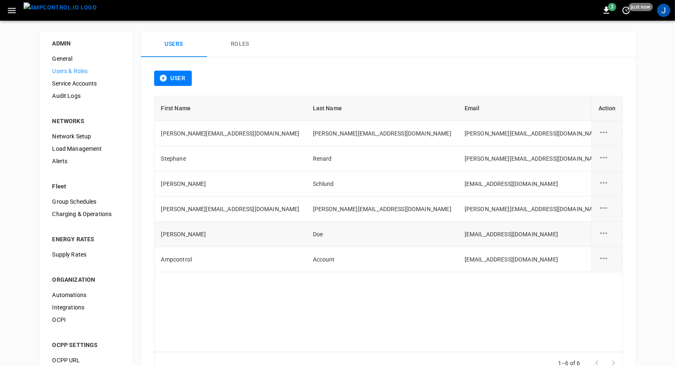
click at [606, 230] on icon "user action options" at bounding box center [604, 233] width 10 height 10
click at [610, 236] on li "Edit" at bounding box center [613, 237] width 29 height 14
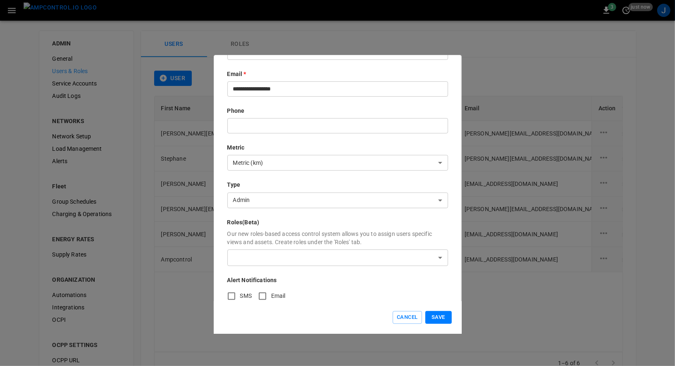
scroll to position [102, 0]
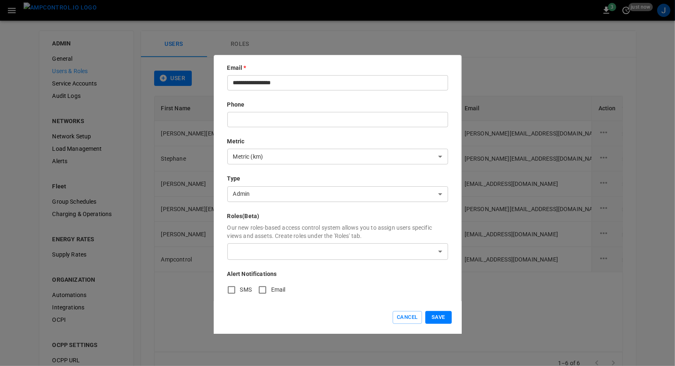
click at [364, 252] on body "3 just now J ADMIN General Users & Roles Service Accounts Audit Logs NETWORKS N…" at bounding box center [337, 199] width 675 height 398
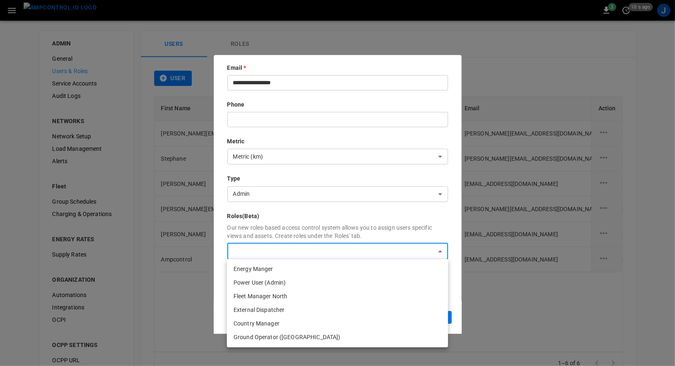
click at [320, 337] on li "Ground Operator (Frankfurt)" at bounding box center [337, 338] width 221 height 14
type input "**********"
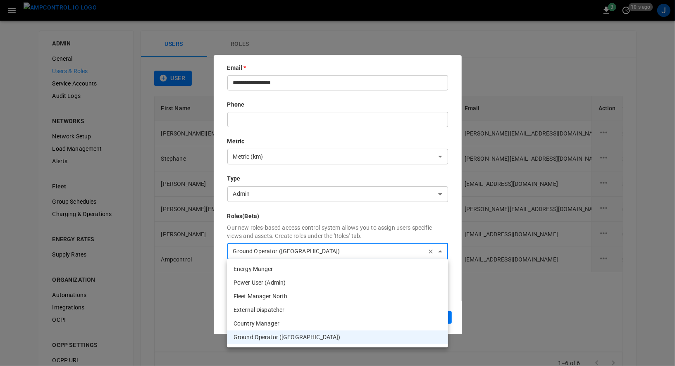
click at [453, 265] on div at bounding box center [337, 183] width 675 height 366
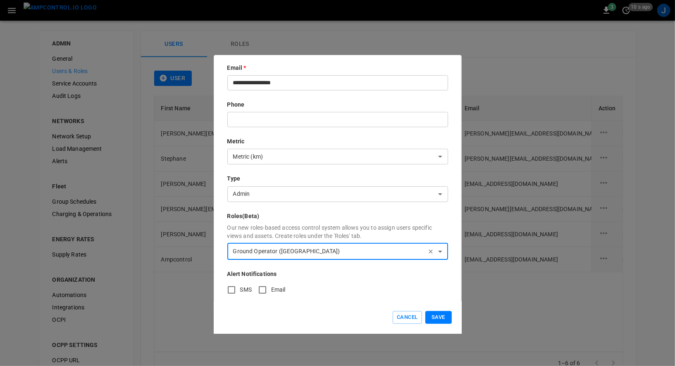
click at [437, 315] on button "Save" at bounding box center [438, 317] width 26 height 13
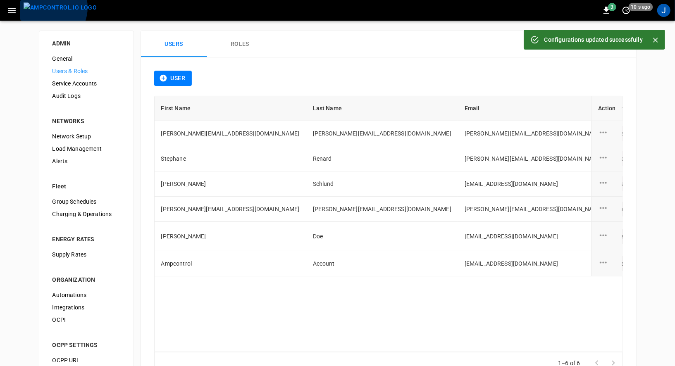
click at [46, 7] on img "menu" at bounding box center [60, 7] width 73 height 10
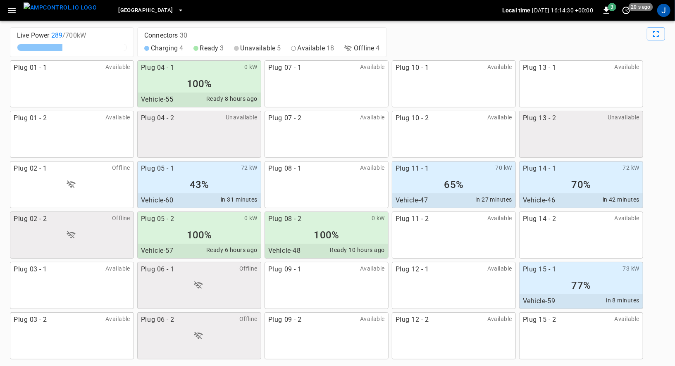
click at [153, 13] on button "[GEOGRAPHIC_DATA]" at bounding box center [151, 10] width 72 height 16
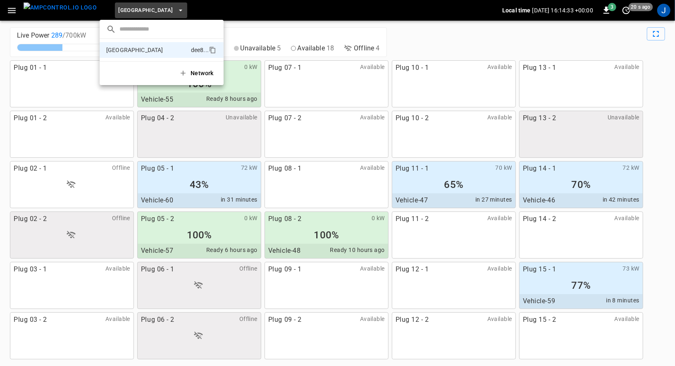
click at [207, 11] on div at bounding box center [337, 183] width 675 height 366
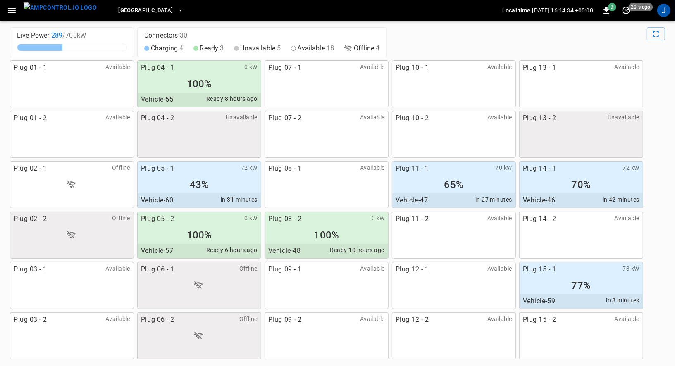
click at [15, 14] on icon "button" at bounding box center [12, 10] width 10 height 10
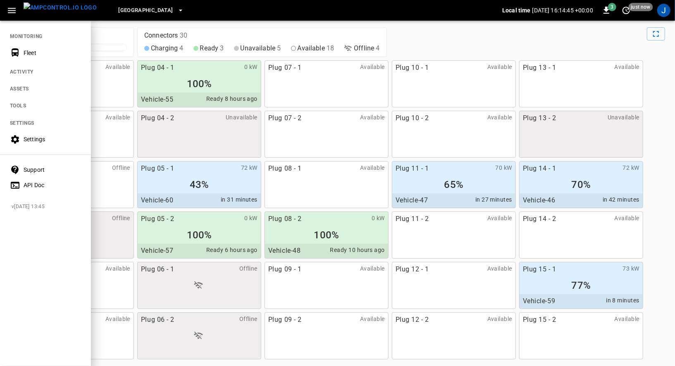
click at [139, 26] on div at bounding box center [337, 183] width 675 height 366
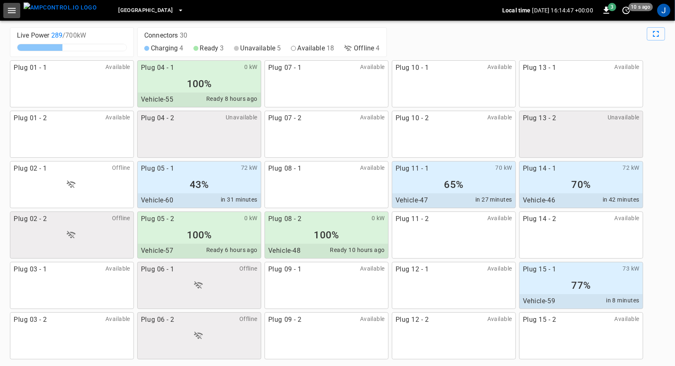
click at [11, 8] on icon "button" at bounding box center [12, 10] width 10 height 10
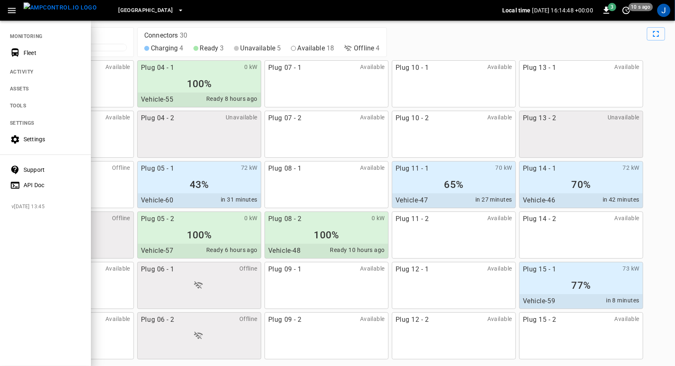
click at [26, 49] on div "Fleet" at bounding box center [52, 53] width 57 height 8
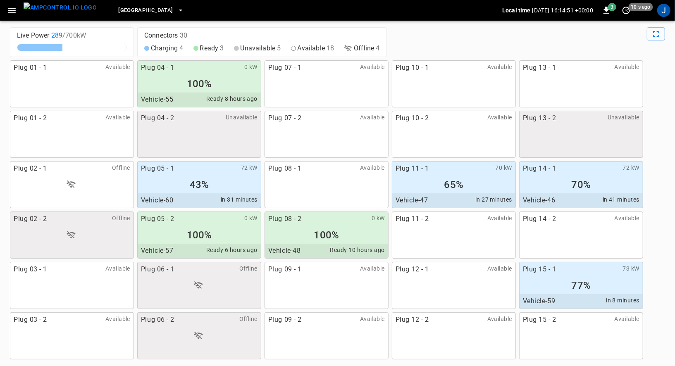
click at [14, 12] on icon "button" at bounding box center [12, 10] width 8 height 5
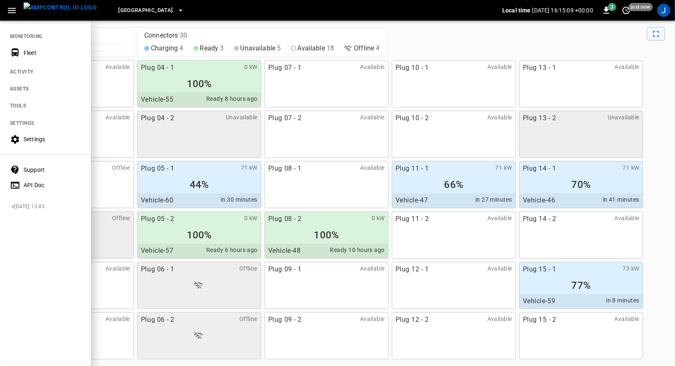
click at [38, 142] on div "Settings" at bounding box center [52, 139] width 57 height 8
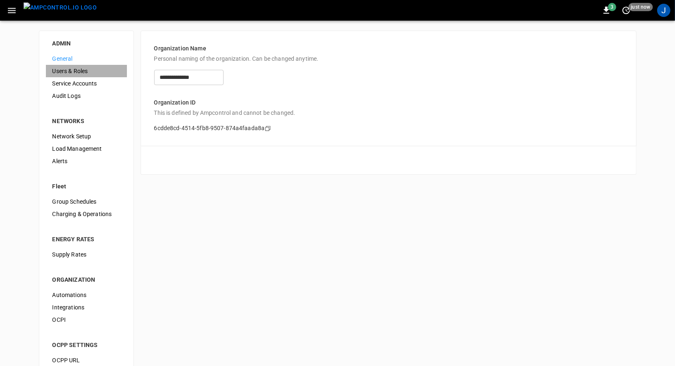
click at [72, 67] on span "Users & Roles" at bounding box center [86, 71] width 68 height 9
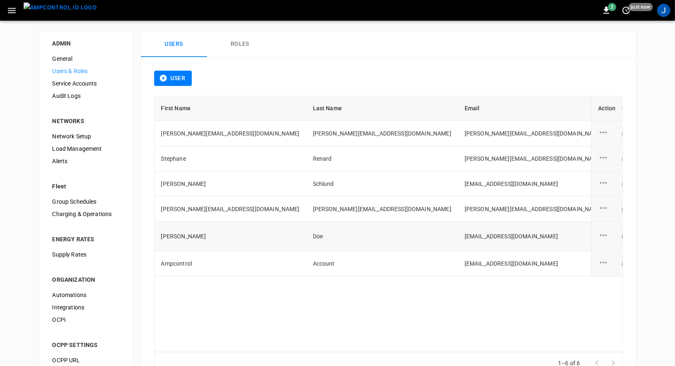
click at [605, 230] on icon "user action options" at bounding box center [604, 235] width 10 height 10
click at [606, 235] on li "Edit" at bounding box center [613, 239] width 29 height 14
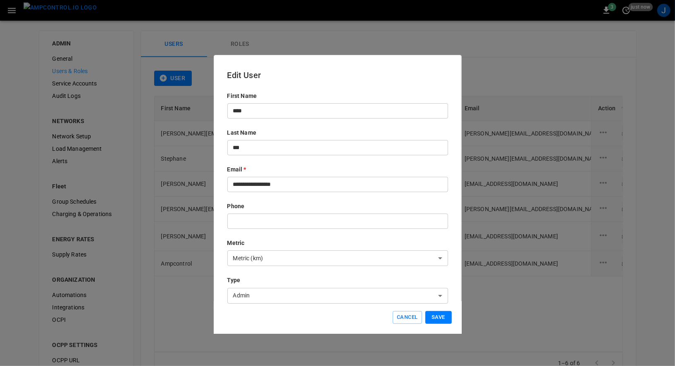
scroll to position [102, 0]
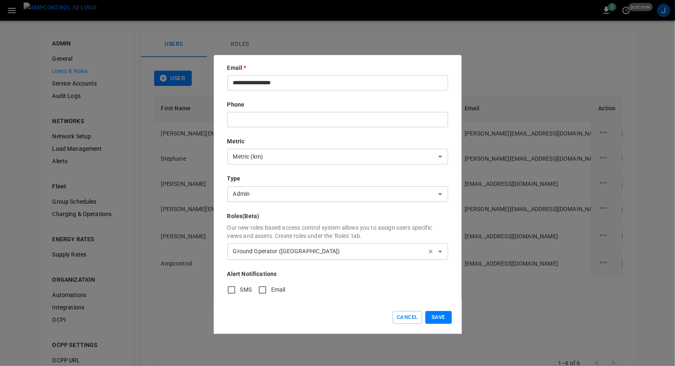
click at [429, 253] on icon "button" at bounding box center [430, 251] width 7 height 7
click at [439, 316] on button "Save" at bounding box center [438, 317] width 26 height 13
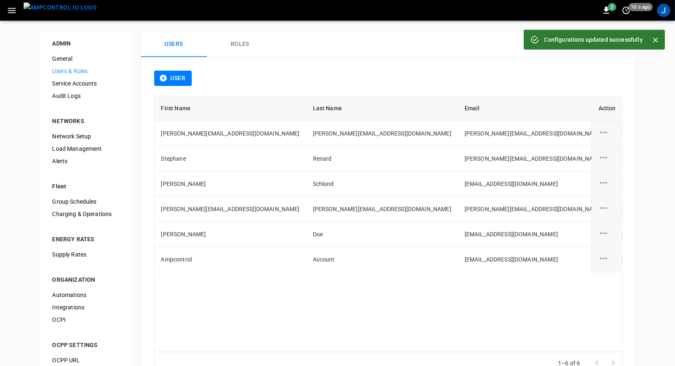
click at [66, 13] on img "menu" at bounding box center [60, 7] width 73 height 10
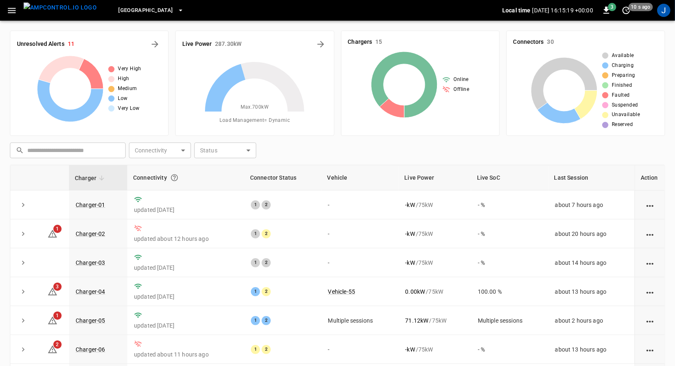
click at [12, 8] on icon "button" at bounding box center [12, 10] width 8 height 5
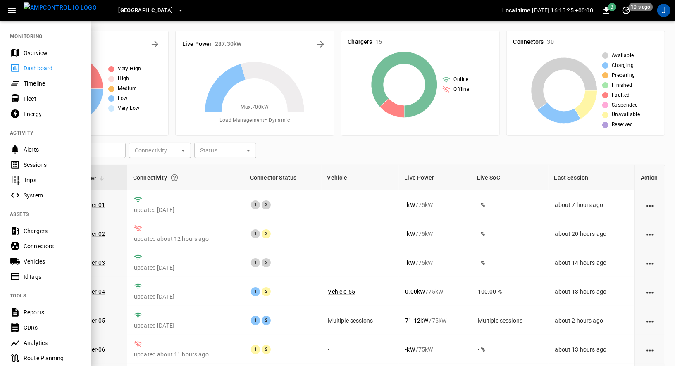
click at [311, 147] on div at bounding box center [337, 183] width 675 height 366
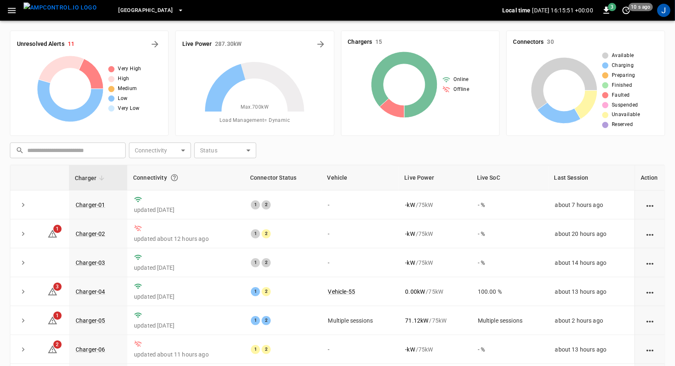
click at [12, 12] on icon "button" at bounding box center [12, 10] width 8 height 5
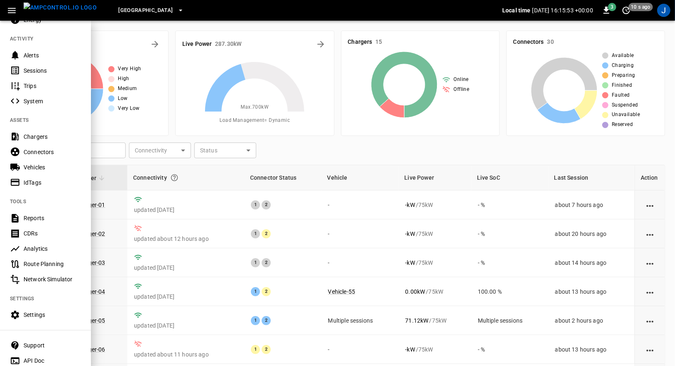
scroll to position [121, 0]
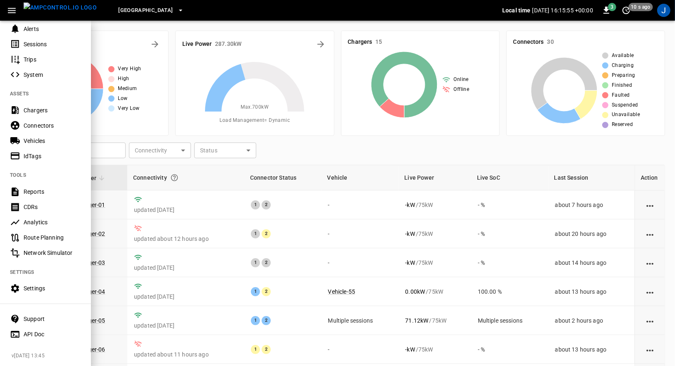
click at [36, 289] on div "Settings" at bounding box center [52, 288] width 57 height 8
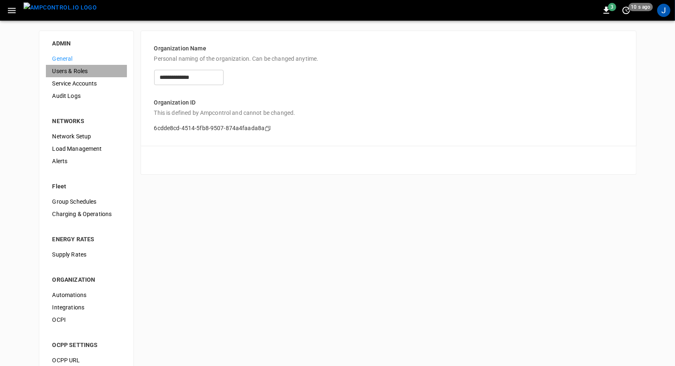
click at [70, 75] on div "Users & Roles" at bounding box center [86, 71] width 81 height 12
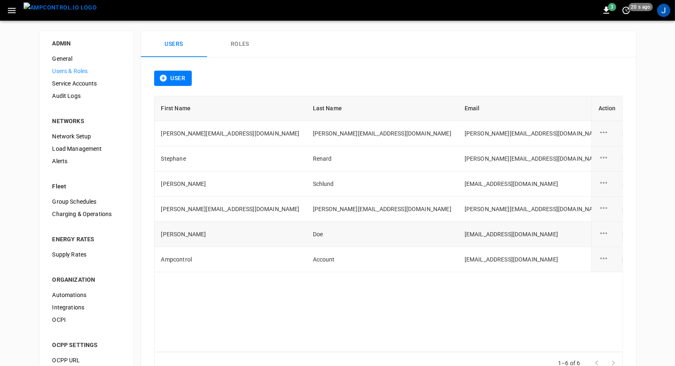
click at [606, 236] on icon "user action options" at bounding box center [604, 233] width 10 height 10
click at [607, 236] on li "Edit" at bounding box center [613, 237] width 29 height 14
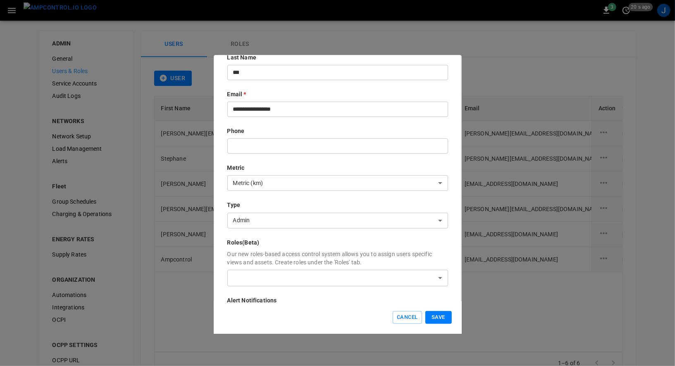
scroll to position [102, 0]
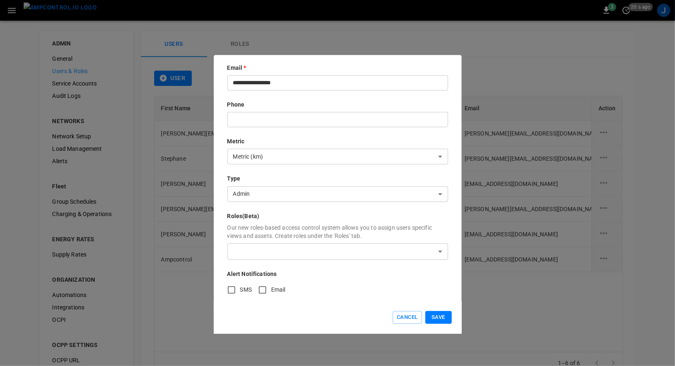
click at [248, 216] on p "Roles (Beta)" at bounding box center [337, 216] width 221 height 8
click at [270, 217] on p "Roles (Beta)" at bounding box center [337, 216] width 221 height 8
click at [346, 228] on p "Our new roles-based access control system allows you to assign users specific v…" at bounding box center [337, 232] width 221 height 17
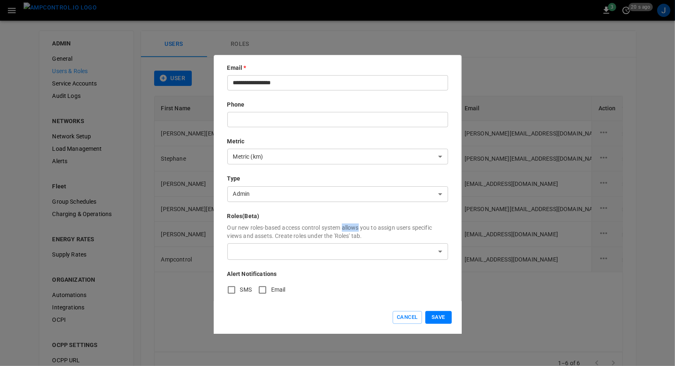
click at [346, 228] on p "Our new roles-based access control system allows you to assign users specific v…" at bounding box center [337, 232] width 221 height 17
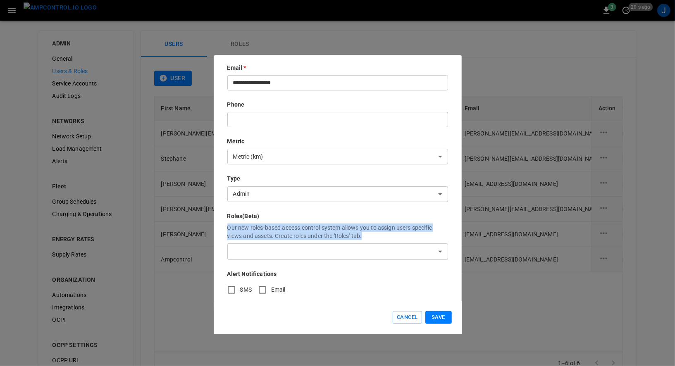
click at [346, 228] on p "Our new roles-based access control system allows you to assign users specific v…" at bounding box center [337, 232] width 221 height 17
click at [354, 234] on p "Our new roles-based access control system allows you to assign users specific v…" at bounding box center [337, 232] width 221 height 17
drag, startPoint x: 375, startPoint y: 234, endPoint x: 227, endPoint y: 214, distance: 149.8
click at [227, 214] on div "**********" at bounding box center [338, 183] width 248 height 256
click at [253, 232] on p "Our new roles-based access control system allows you to assign users specific v…" at bounding box center [337, 232] width 221 height 17
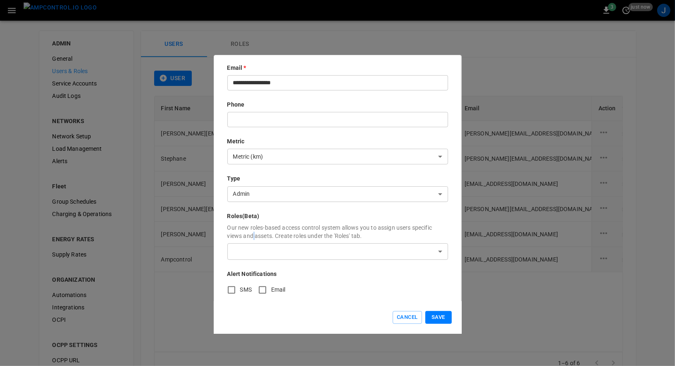
click at [253, 232] on p "Our new roles-based access control system allows you to assign users specific v…" at bounding box center [337, 232] width 221 height 17
click at [245, 226] on p "Our new roles-based access control system allows you to assign users specific v…" at bounding box center [337, 232] width 221 height 17
click at [364, 275] on p "Alert Notifications" at bounding box center [337, 274] width 221 height 8
click at [198, 263] on div at bounding box center [337, 183] width 675 height 366
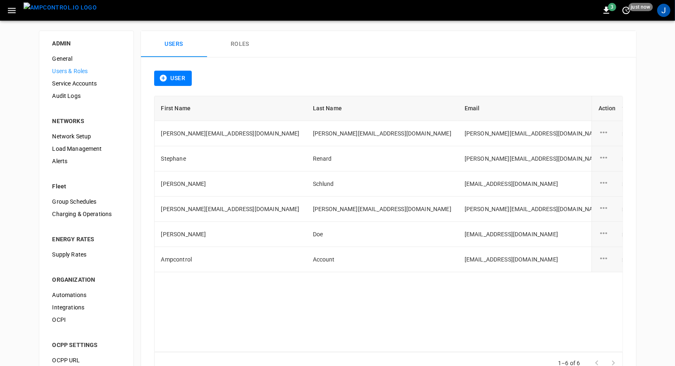
click at [246, 42] on button "Roles" at bounding box center [240, 44] width 66 height 26
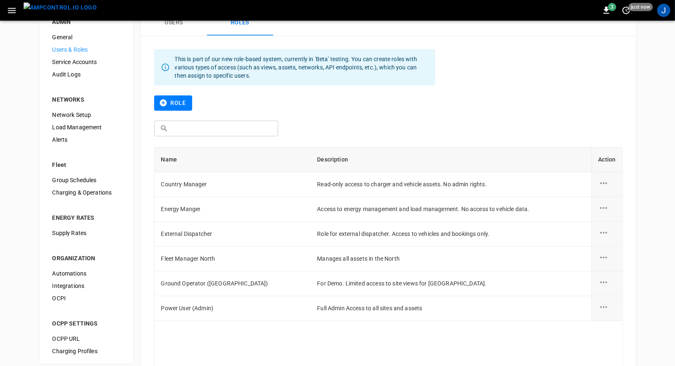
scroll to position [26, 0]
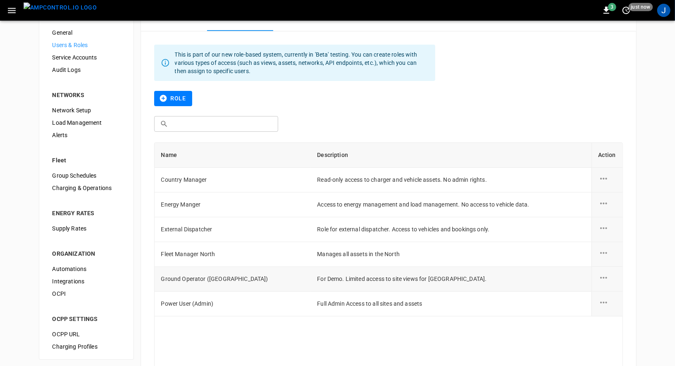
click at [600, 280] on icon "role action options" at bounding box center [604, 278] width 10 height 10
click at [608, 281] on li "Edit" at bounding box center [613, 283] width 29 height 14
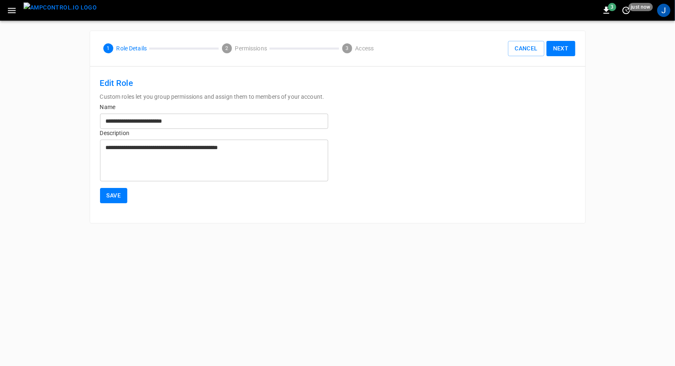
click at [565, 50] on button "Next" at bounding box center [560, 48] width 29 height 15
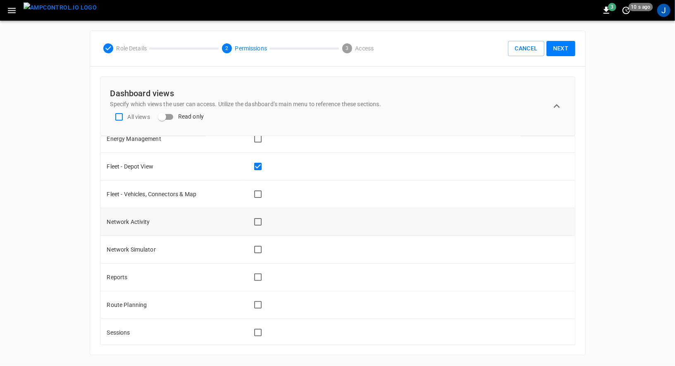
scroll to position [134, 0]
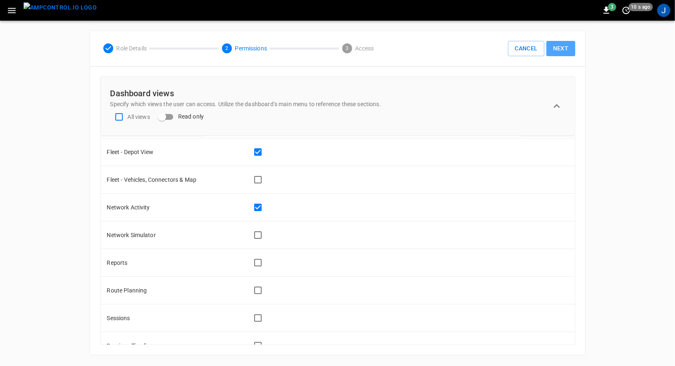
click at [555, 42] on button "Next" at bounding box center [560, 48] width 29 height 15
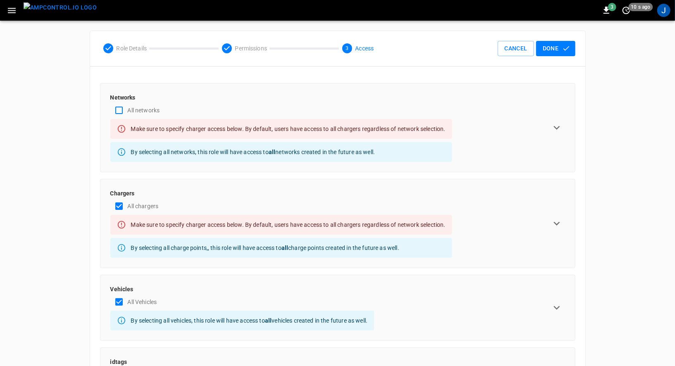
click at [555, 42] on button "Done" at bounding box center [555, 48] width 39 height 15
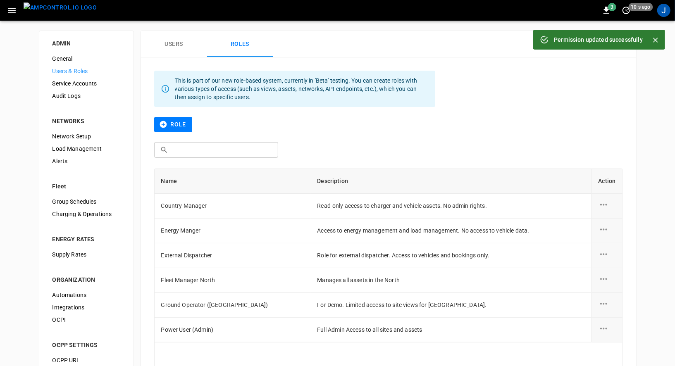
click at [163, 40] on button "Users" at bounding box center [174, 44] width 66 height 26
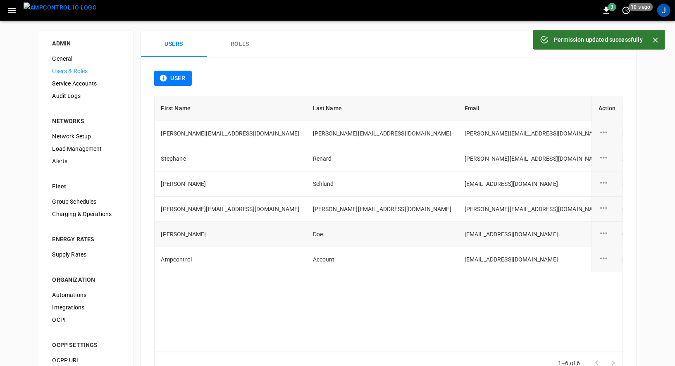
click at [605, 228] on icon "user action options" at bounding box center [604, 233] width 10 height 10
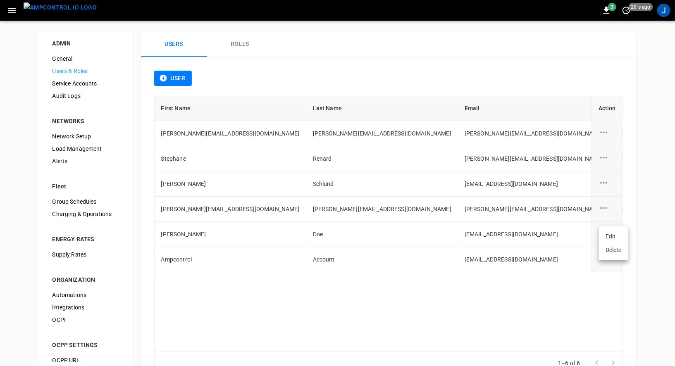
click at [609, 234] on li "Edit" at bounding box center [613, 237] width 29 height 14
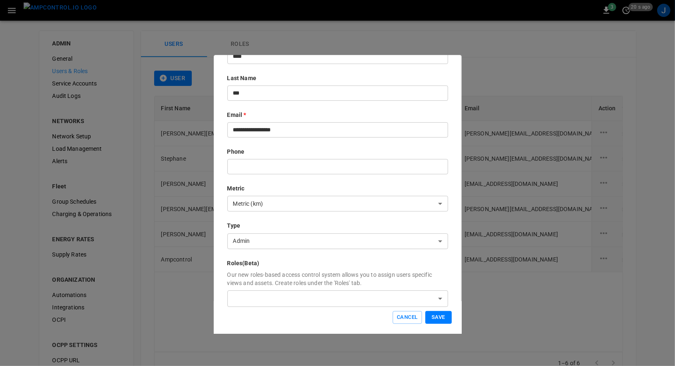
scroll to position [102, 0]
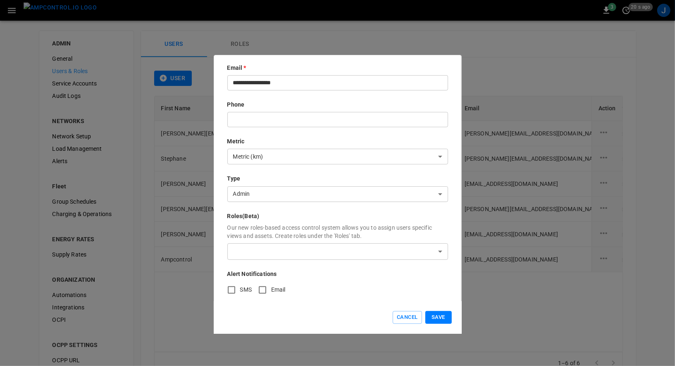
click at [312, 243] on div "​ ​" at bounding box center [337, 251] width 221 height 17
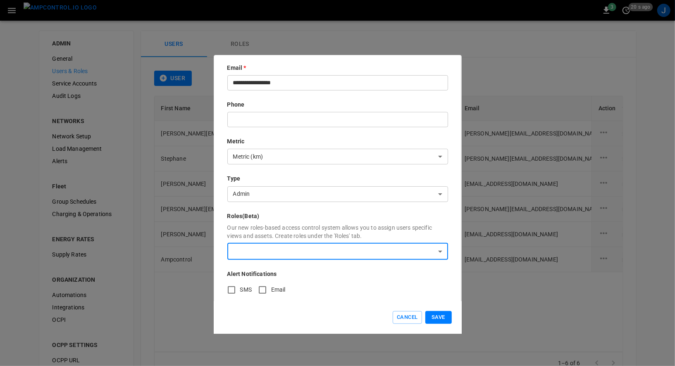
click at [354, 253] on body "3 20 s ago J ADMIN General Users & Roles Service Accounts Audit Logs NETWORKS N…" at bounding box center [337, 199] width 675 height 398
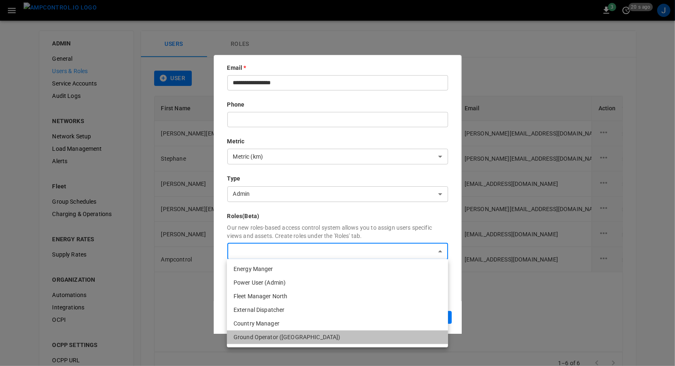
click at [337, 333] on li "Ground Operator (Frankfurt)" at bounding box center [337, 338] width 221 height 14
type input "**********"
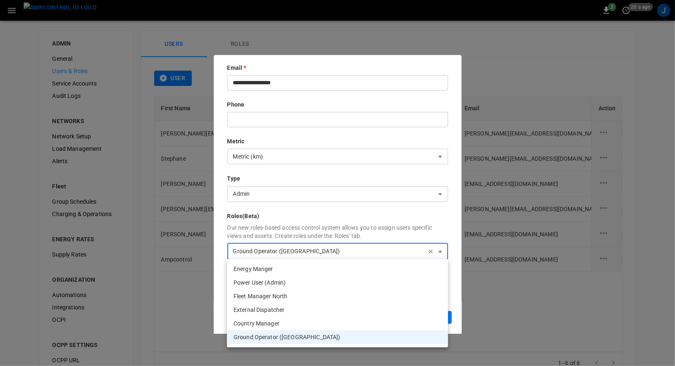
click at [450, 318] on div at bounding box center [337, 183] width 675 height 366
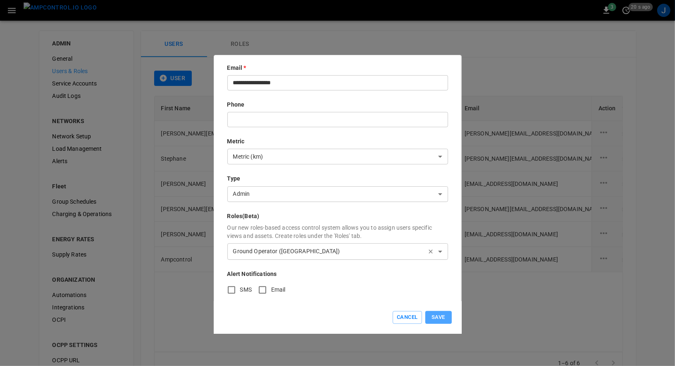
click at [447, 318] on button "Save" at bounding box center [438, 317] width 26 height 13
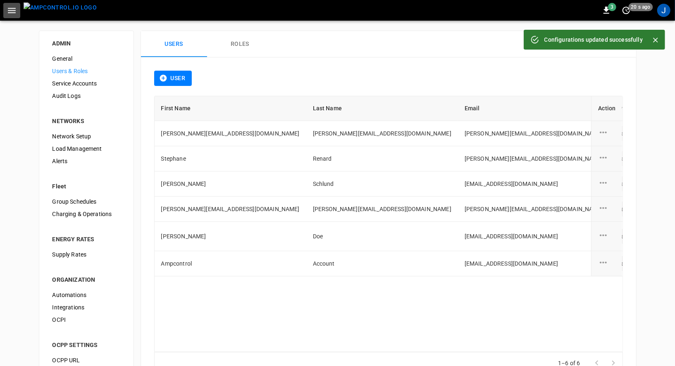
click at [11, 11] on icon "button" at bounding box center [12, 10] width 10 height 10
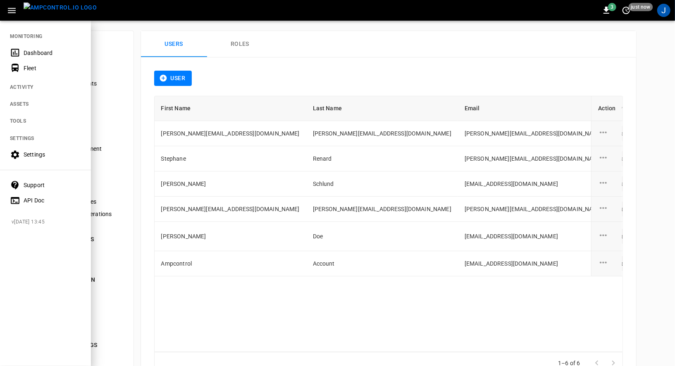
click at [34, 51] on div "Dashboard" at bounding box center [52, 53] width 57 height 8
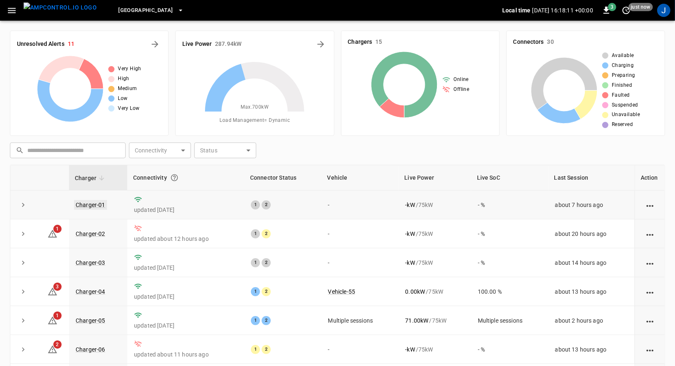
click at [84, 203] on link "Charger-01" at bounding box center [90, 205] width 33 height 10
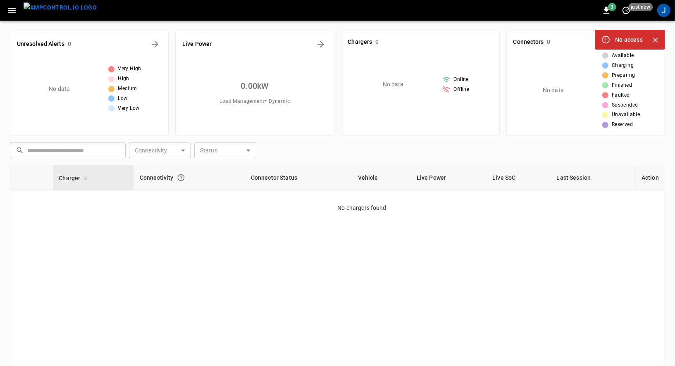
click at [348, 143] on div "​ ​ Connectivity ​ Connectivity Status ​ Status" at bounding box center [336, 148] width 658 height 19
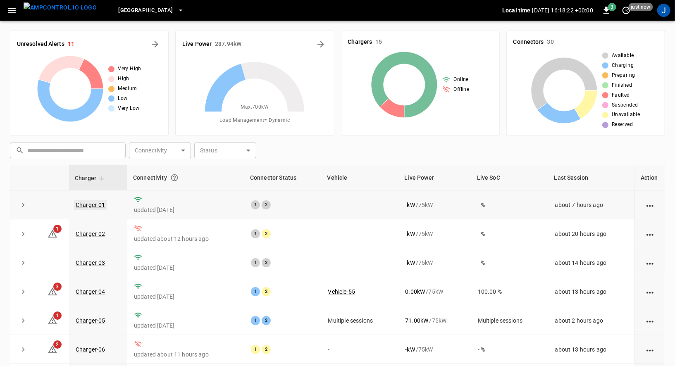
click at [87, 204] on link "Charger-01" at bounding box center [90, 205] width 33 height 10
click at [93, 231] on link "Charger-02" at bounding box center [90, 234] width 33 height 10
click at [82, 203] on link "Charger-01" at bounding box center [90, 205] width 33 height 10
click at [84, 259] on link "Charger-03" at bounding box center [90, 263] width 33 height 10
click at [12, 11] on icon "button" at bounding box center [12, 10] width 10 height 10
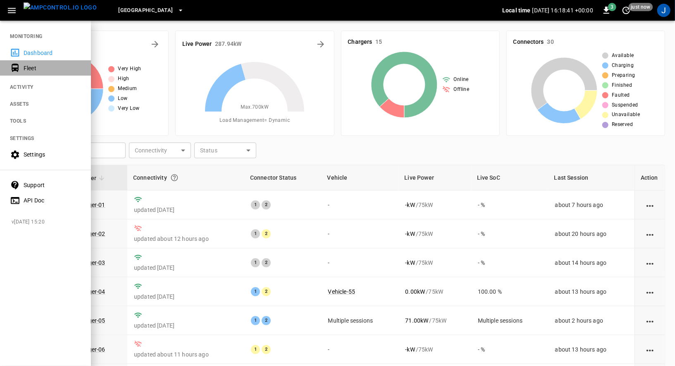
click at [36, 70] on div "Fleet" at bounding box center [52, 68] width 57 height 8
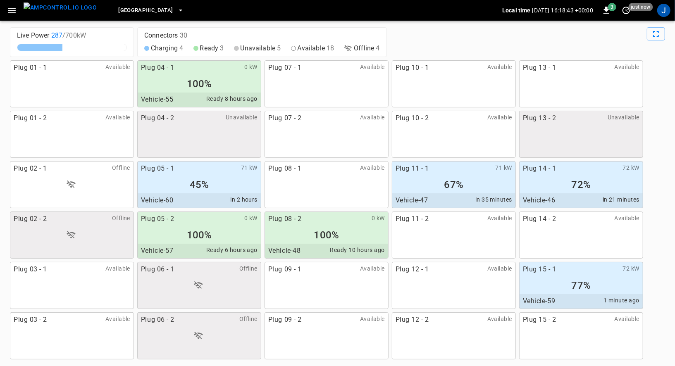
click at [184, 76] on div "100%" at bounding box center [199, 84] width 123 height 16
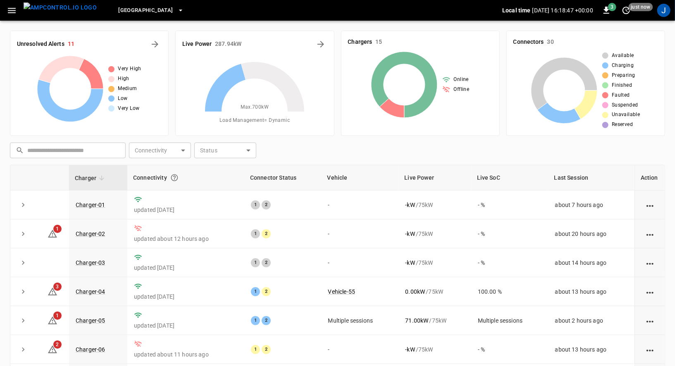
click at [7, 9] on icon "button" at bounding box center [12, 10] width 10 height 10
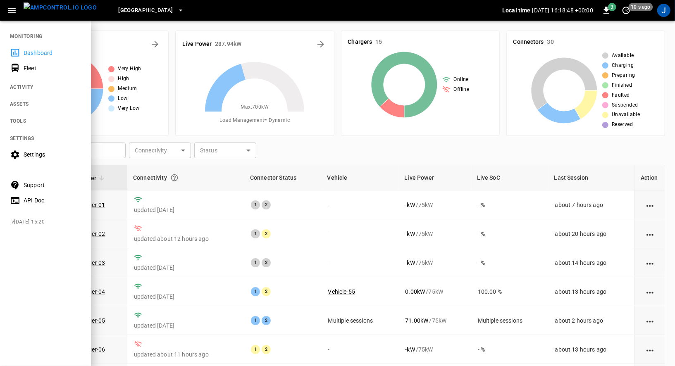
click at [44, 71] on div "Fleet" at bounding box center [52, 68] width 57 height 8
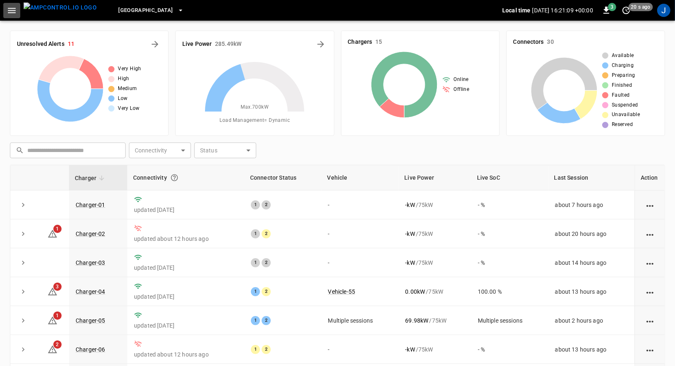
click at [11, 13] on icon "button" at bounding box center [12, 10] width 10 height 10
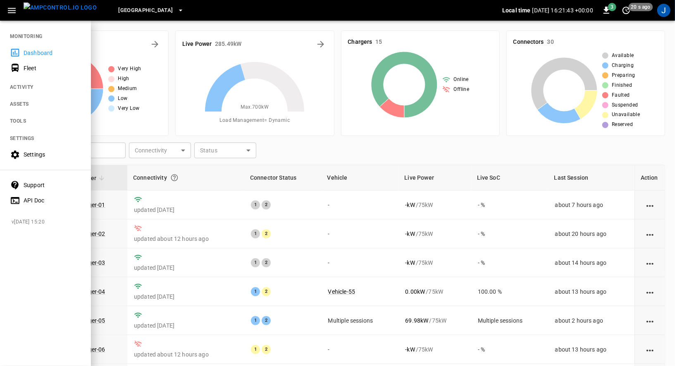
click at [44, 149] on div "Settings" at bounding box center [45, 154] width 91 height 15
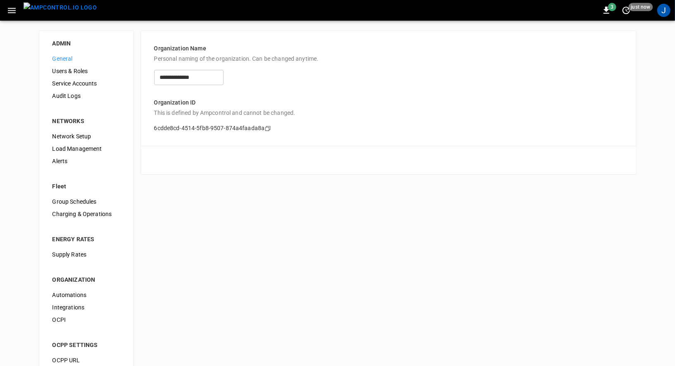
click at [86, 70] on span "Users & Roles" at bounding box center [86, 71] width 68 height 9
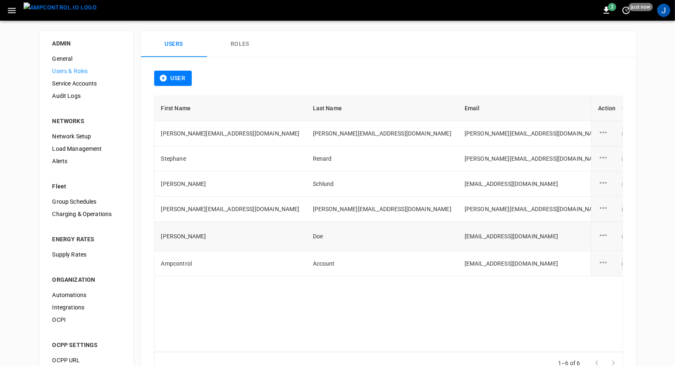
click at [605, 235] on icon "user action options" at bounding box center [604, 235] width 10 height 10
click at [611, 240] on li "Edit" at bounding box center [613, 239] width 29 height 14
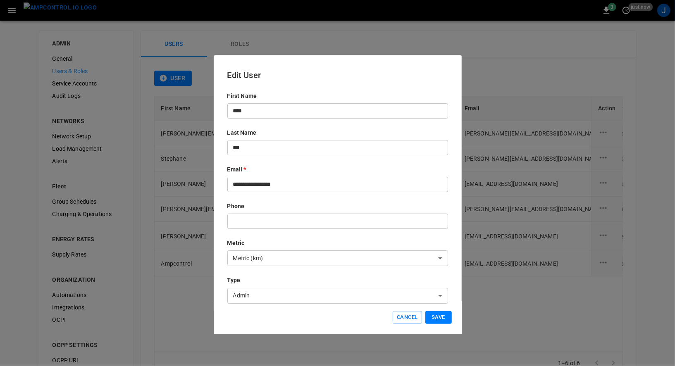
scroll to position [102, 0]
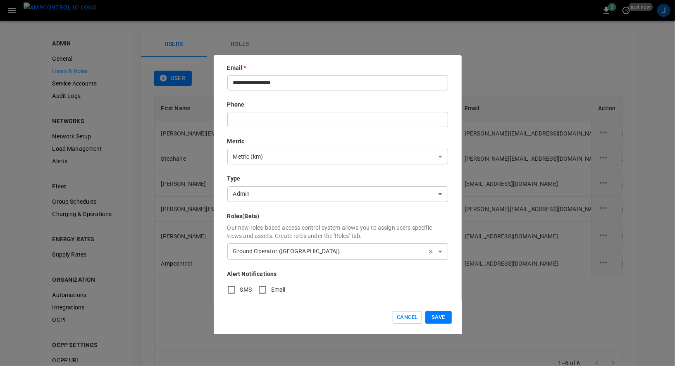
click at [429, 250] on icon "button" at bounding box center [431, 252] width 4 height 4
click at [444, 317] on button "Save" at bounding box center [438, 317] width 26 height 13
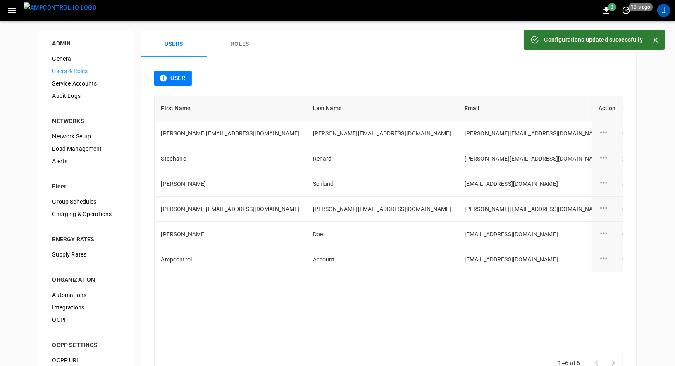
click at [12, 15] on icon "button" at bounding box center [12, 10] width 10 height 10
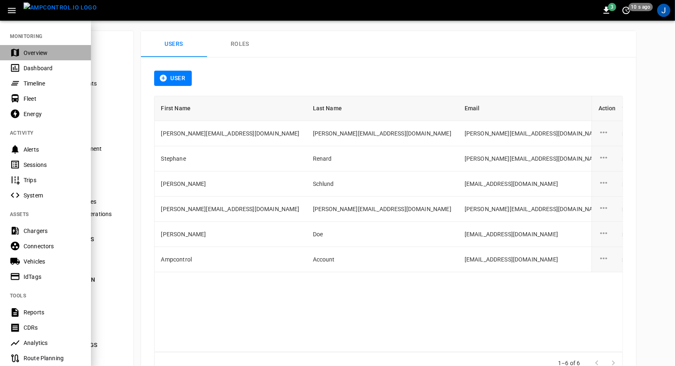
click at [28, 50] on div "Overview" at bounding box center [52, 53] width 57 height 8
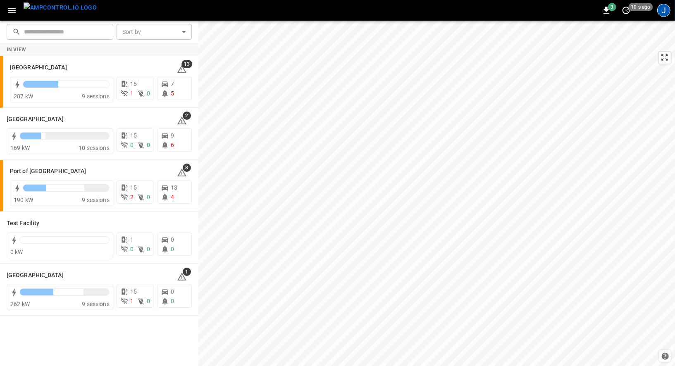
click at [663, 7] on div "J" at bounding box center [663, 10] width 13 height 13
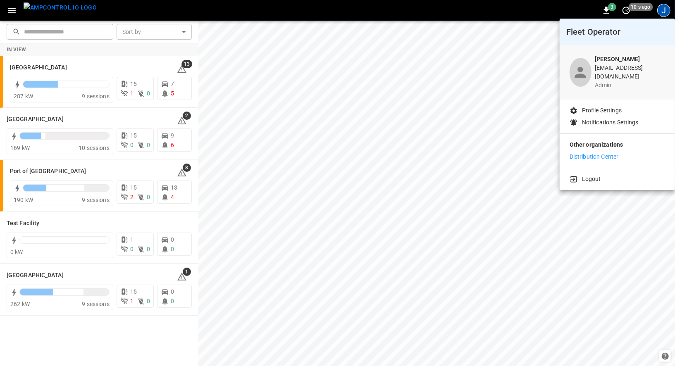
click at [597, 175] on p "Logout" at bounding box center [591, 179] width 19 height 9
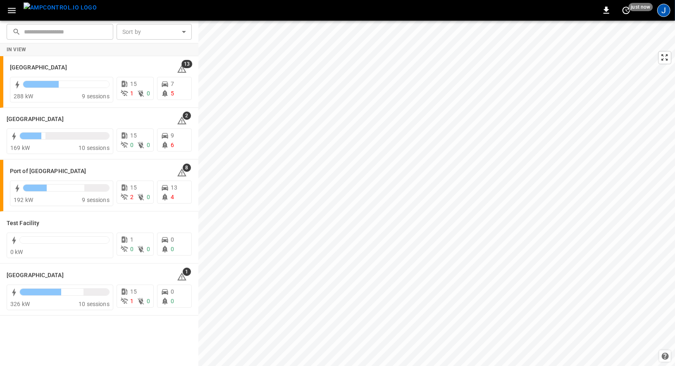
click at [669, 7] on div "J" at bounding box center [663, 10] width 13 height 13
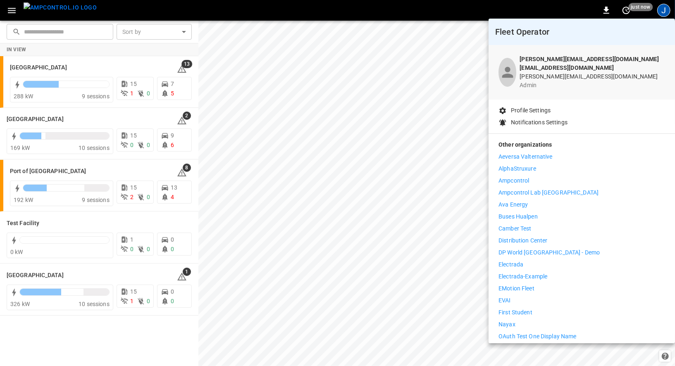
scroll to position [128, 0]
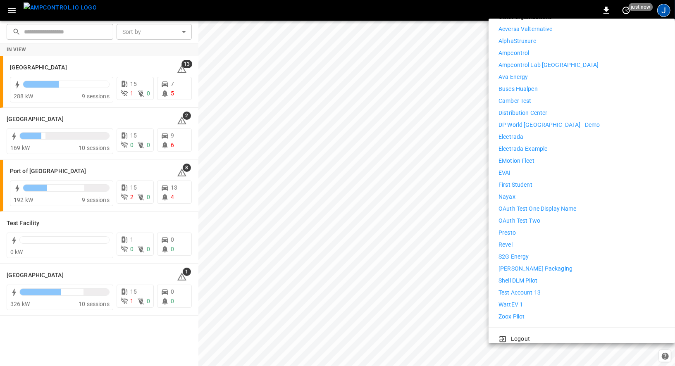
click at [547, 335] on li "Logout" at bounding box center [582, 339] width 167 height 9
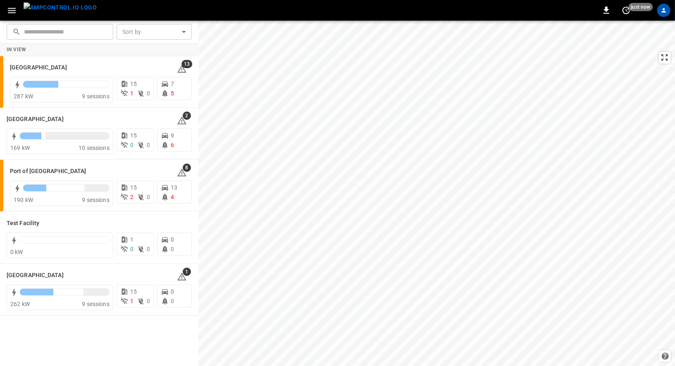
scroll to position [0, 0]
